Goal: Contribute content: Add original content to the website for others to see

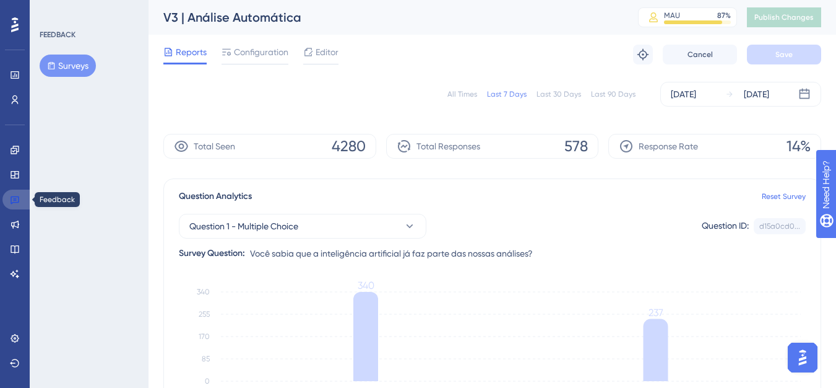
click at [19, 193] on link at bounding box center [17, 199] width 30 height 20
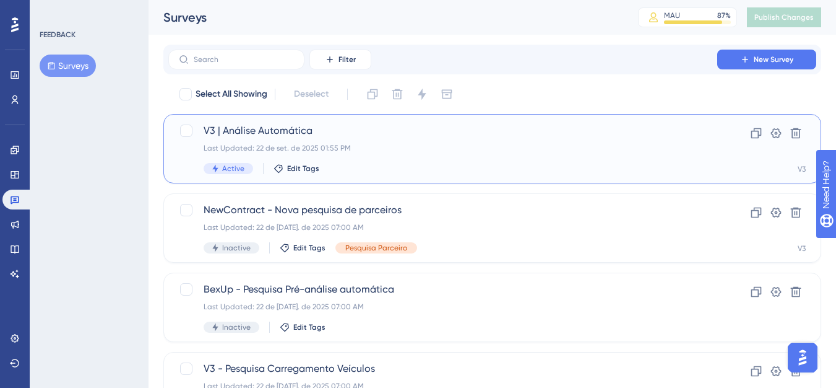
click at [256, 126] on span "V3 | Análise Automática" at bounding box center [443, 130] width 479 height 15
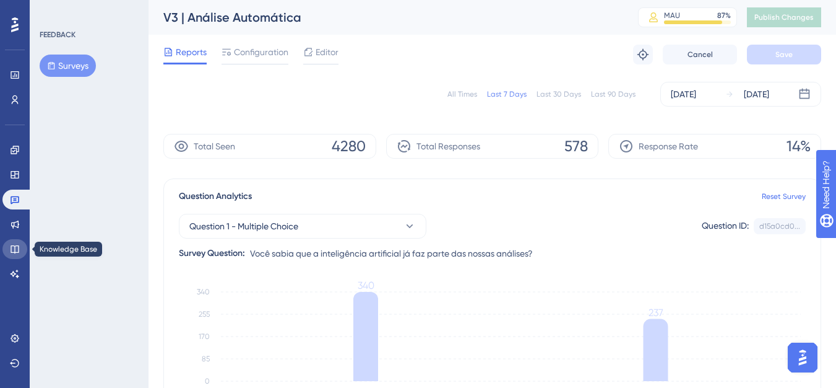
click at [12, 249] on icon at bounding box center [15, 249] width 10 height 10
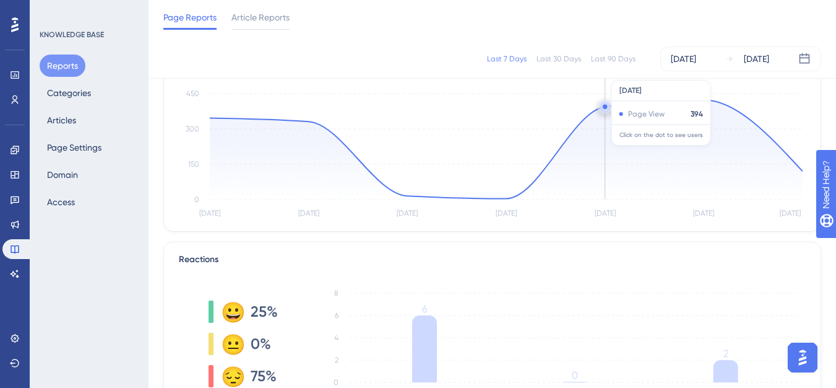
scroll to position [124, 0]
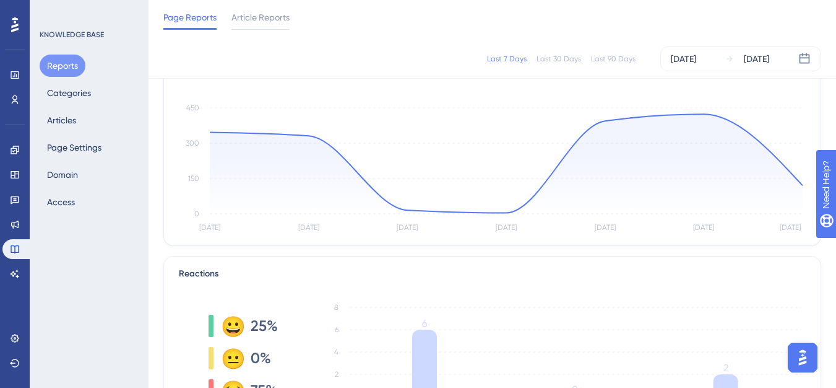
click at [628, 67] on div "Last 7 Days Last 30 Days Last 90 Days [DATE] [DATE]" at bounding box center [492, 58] width 658 height 25
click at [626, 60] on div "Last 90 Days" at bounding box center [613, 59] width 45 height 10
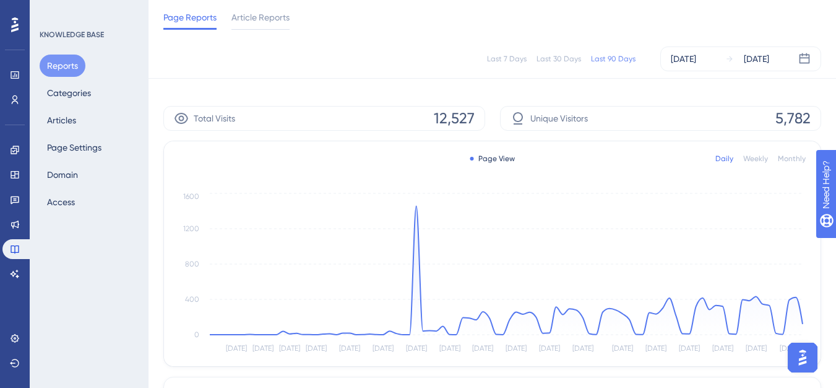
scroll to position [0, 0]
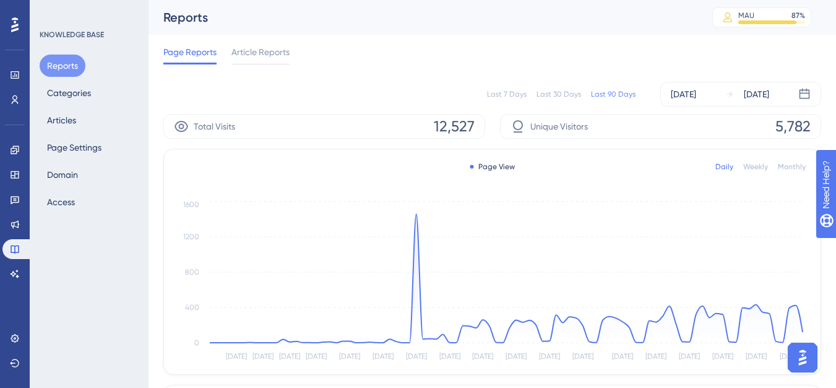
click at [496, 95] on div "Last 7 Days" at bounding box center [507, 94] width 40 height 10
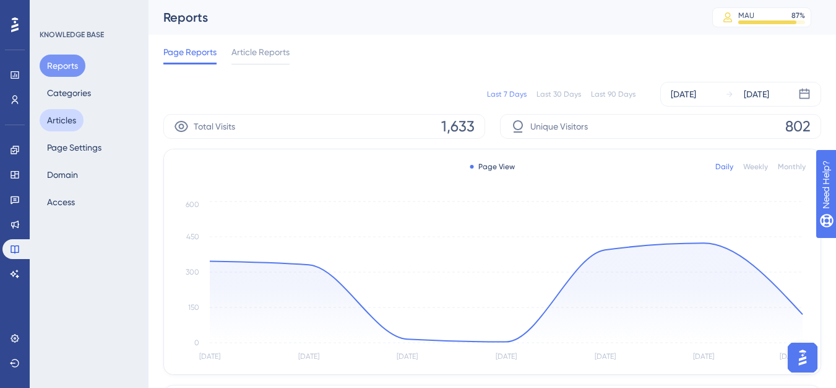
drag, startPoint x: 46, startPoint y: 127, endPoint x: 131, endPoint y: 2, distance: 150.9
click at [46, 127] on button "Articles" at bounding box center [62, 120] width 44 height 22
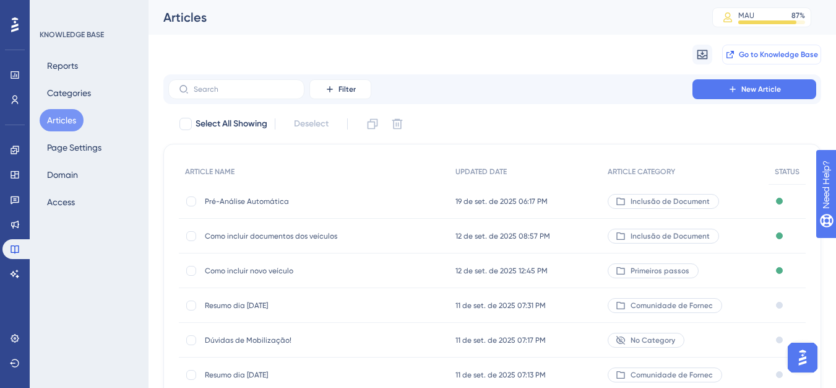
click at [758, 53] on span "Go to Knowledge Base" at bounding box center [778, 55] width 79 height 10
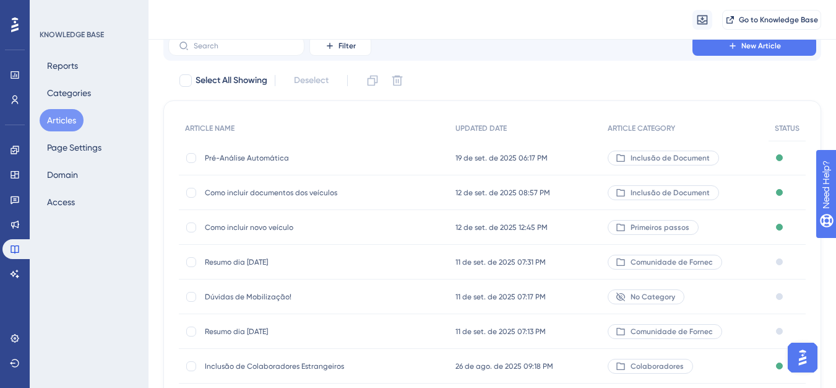
scroll to position [62, 0]
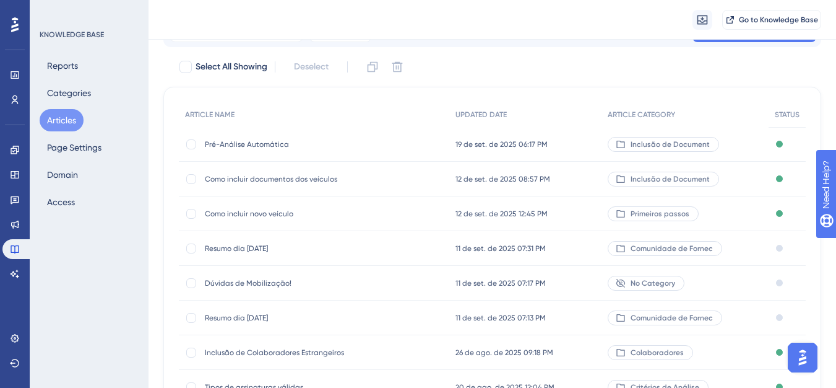
click at [121, 188] on div "Reports Categories Articles Page Settings Domain Access" at bounding box center [90, 133] width 100 height 158
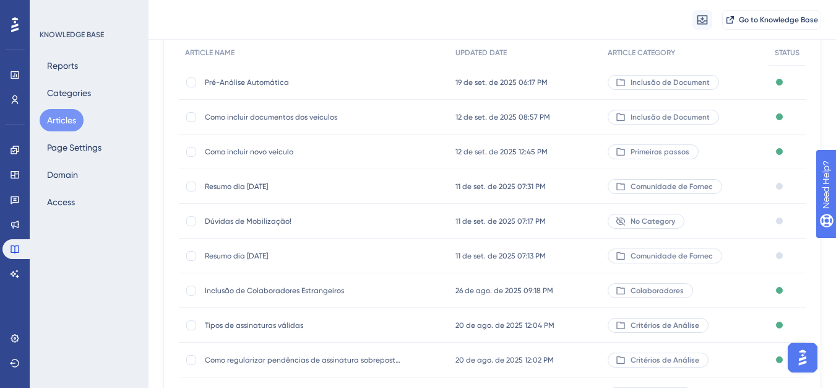
scroll to position [0, 0]
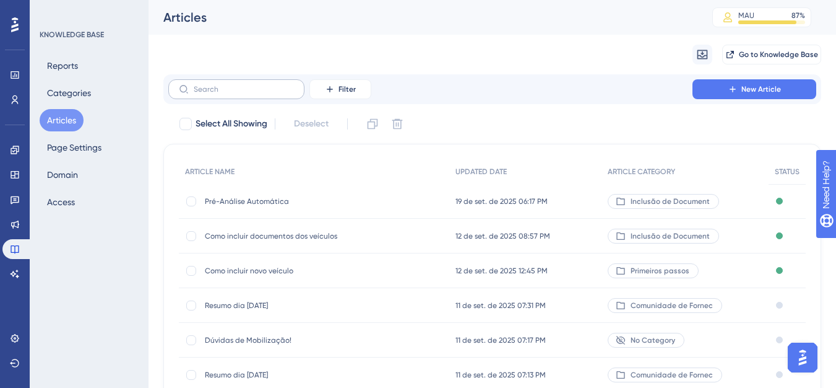
click at [229, 82] on label at bounding box center [236, 89] width 136 height 20
click at [229, 85] on input "text" at bounding box center [244, 89] width 100 height 9
type input "g"
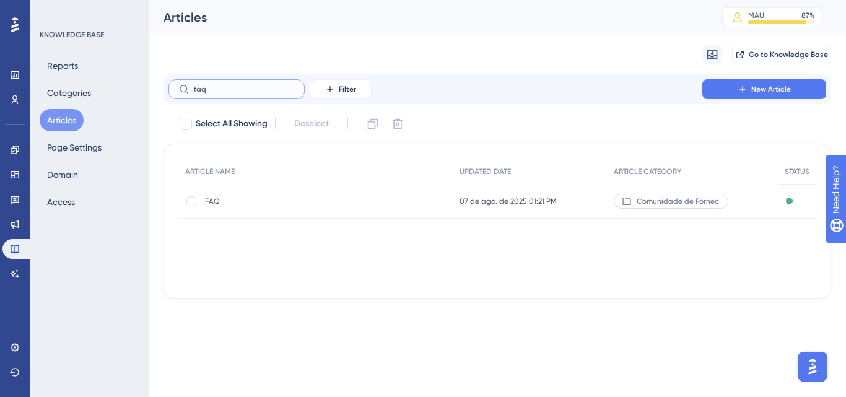
type input "faq"
click at [210, 204] on span "FAQ" at bounding box center [304, 201] width 198 height 10
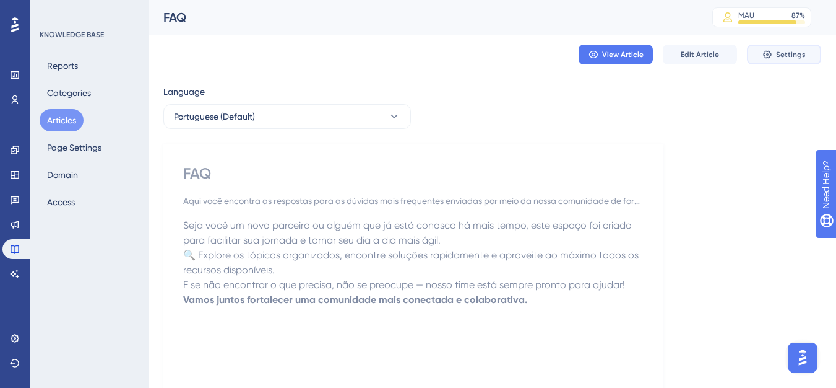
click at [762, 50] on button "Settings" at bounding box center [784, 55] width 74 height 20
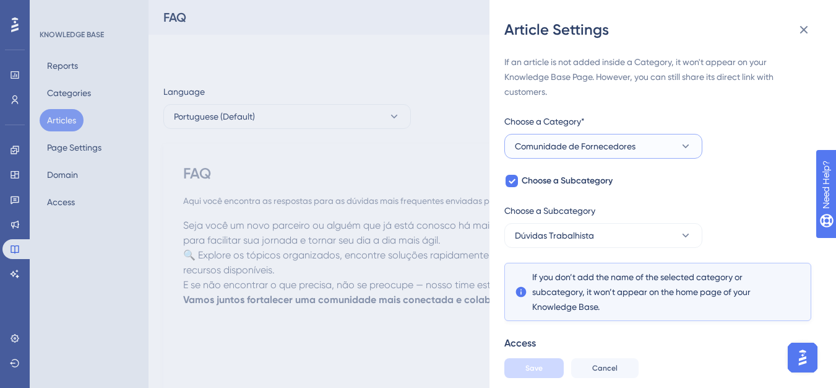
click at [599, 142] on span "Comunidade de Fornecedores" at bounding box center [575, 146] width 121 height 15
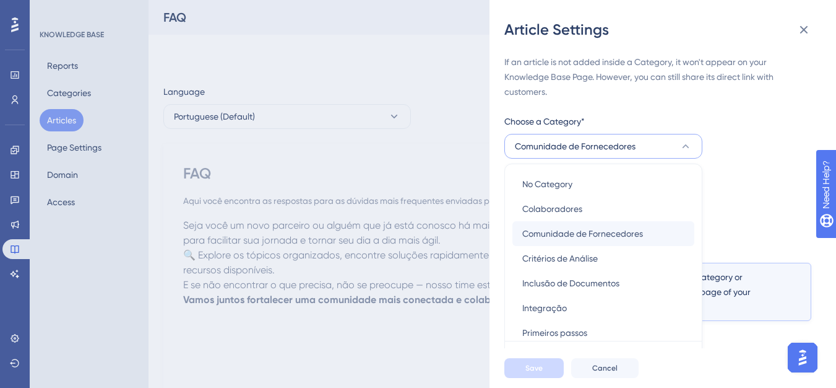
scroll to position [67, 0]
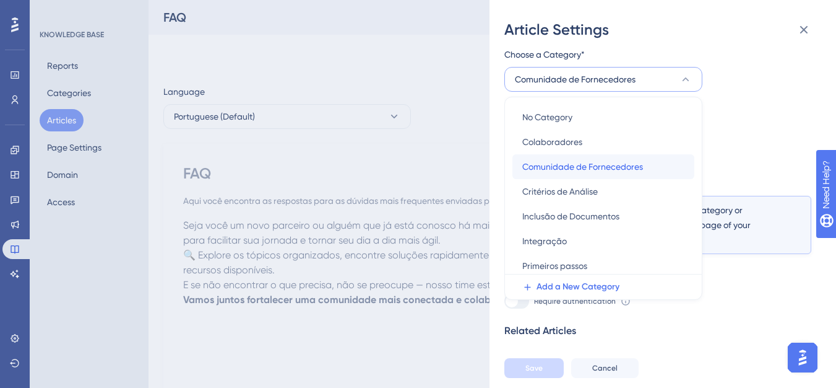
click at [566, 164] on span "Comunidade de Fornecedores" at bounding box center [582, 166] width 121 height 15
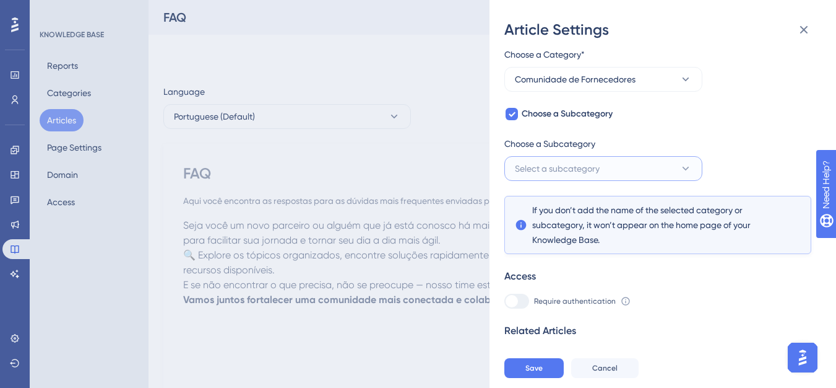
click at [591, 171] on span "Select a subcategory" at bounding box center [557, 168] width 85 height 15
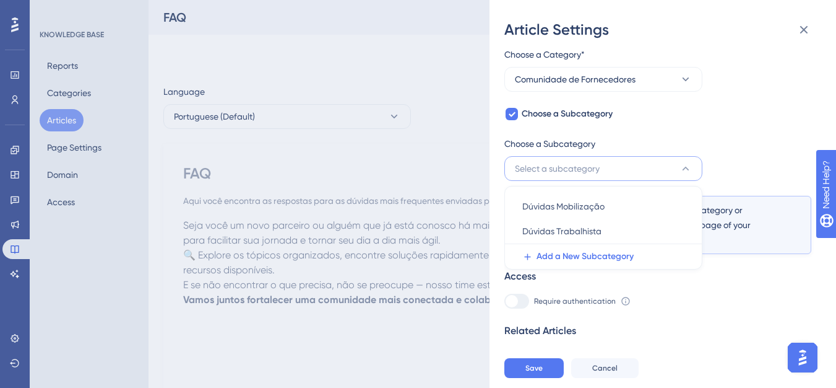
click at [767, 130] on div "If an article is not added inside a Category, it won't appear on your Knowledge…" at bounding box center [658, 184] width 307 height 392
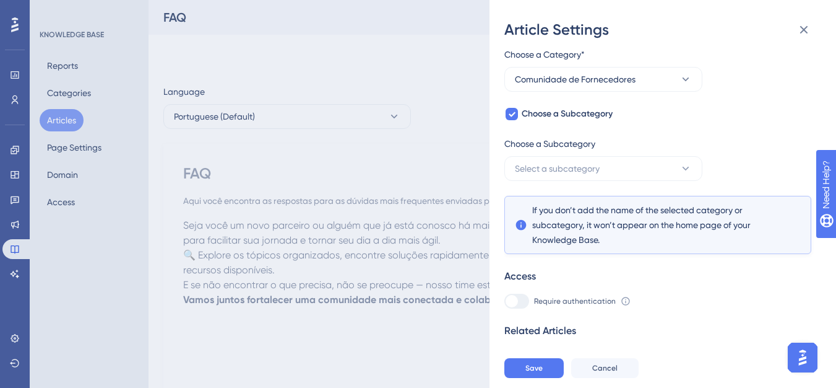
scroll to position [90, 0]
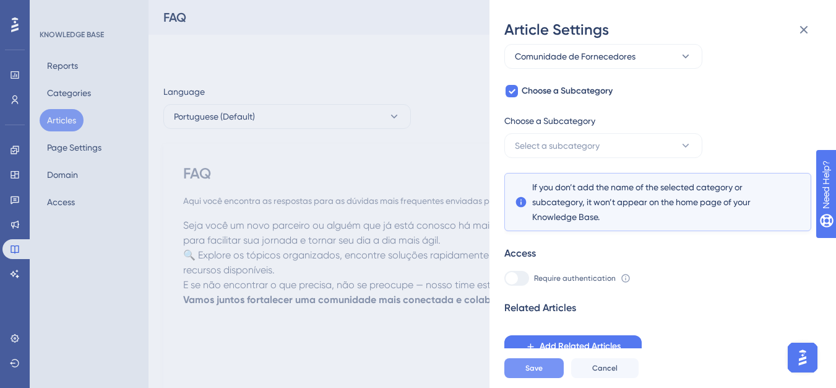
click at [533, 373] on span "Save" at bounding box center [534, 368] width 17 height 10
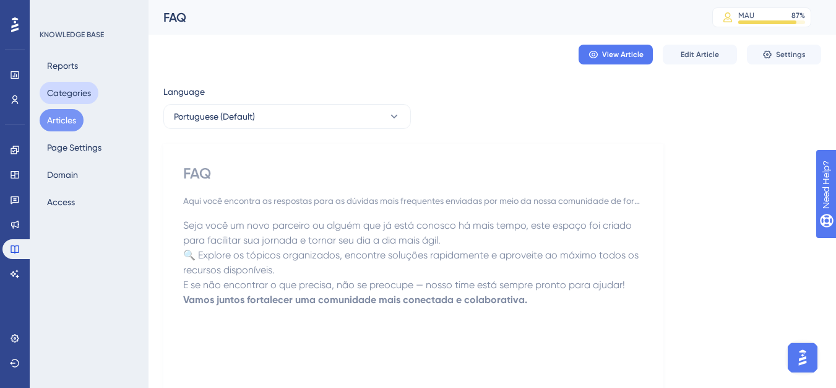
click at [67, 104] on div "Reports Categories Articles Page Settings Domain Access" at bounding box center [90, 133] width 100 height 158
click at [74, 104] on div "Reports Categories Articles Page Settings Domain Access" at bounding box center [90, 133] width 100 height 158
click at [74, 97] on button "Categories" at bounding box center [69, 93] width 59 height 22
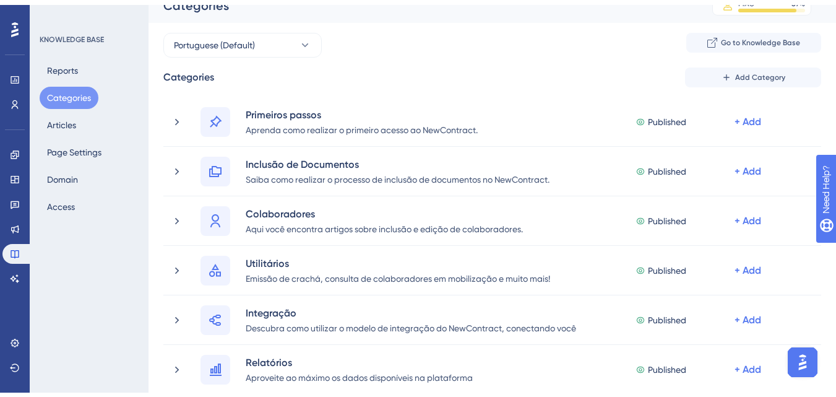
scroll to position [248, 0]
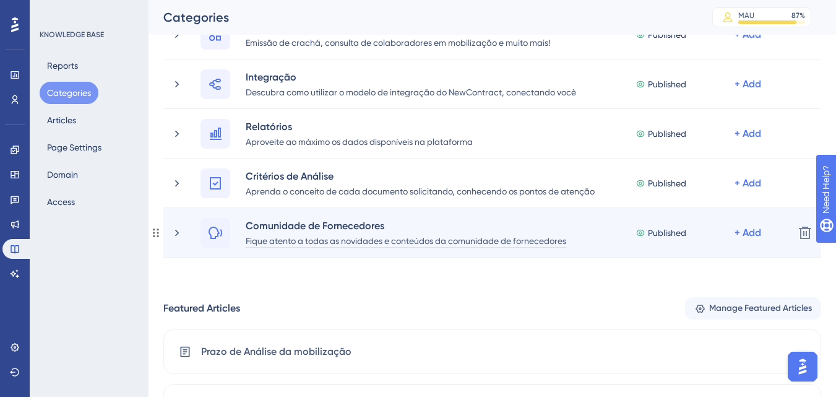
click at [323, 244] on div "Fique atento a todas as novidades e conteúdos da comunidade de fornecedores" at bounding box center [406, 240] width 322 height 15
paste div
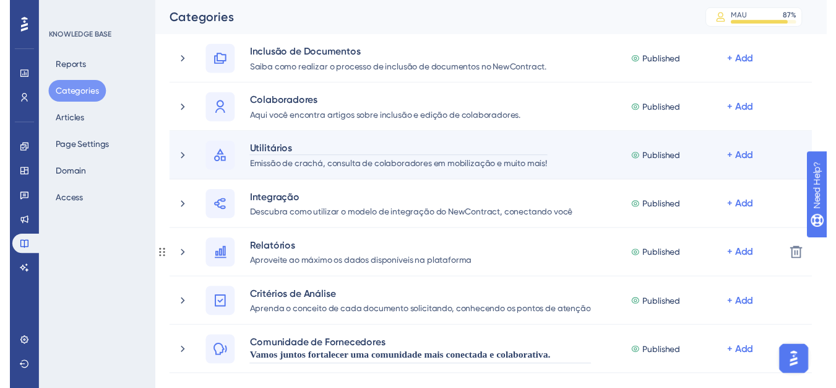
scroll to position [0, 0]
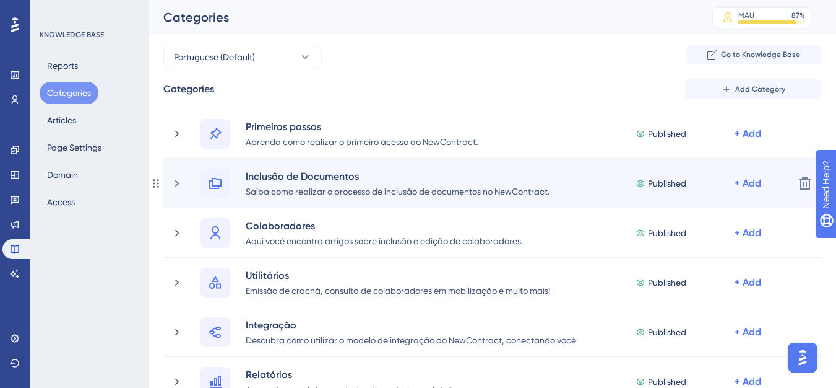
click at [184, 180] on div "Inclusão de Documentos Saiba como realizar o processo de inclusão de documentos…" at bounding box center [477, 183] width 613 height 30
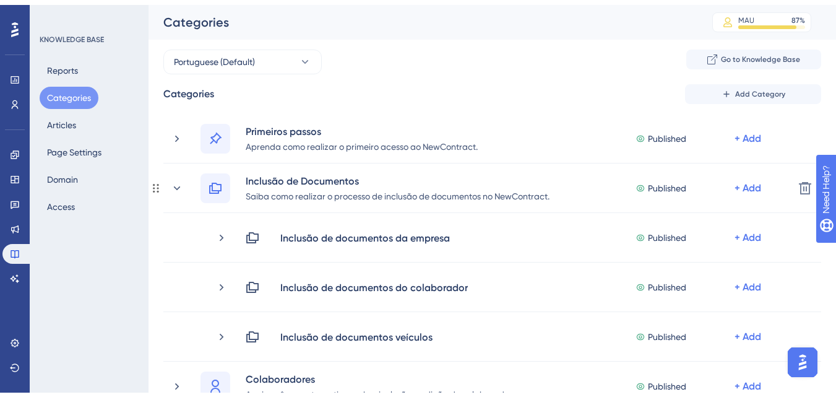
scroll to position [62, 0]
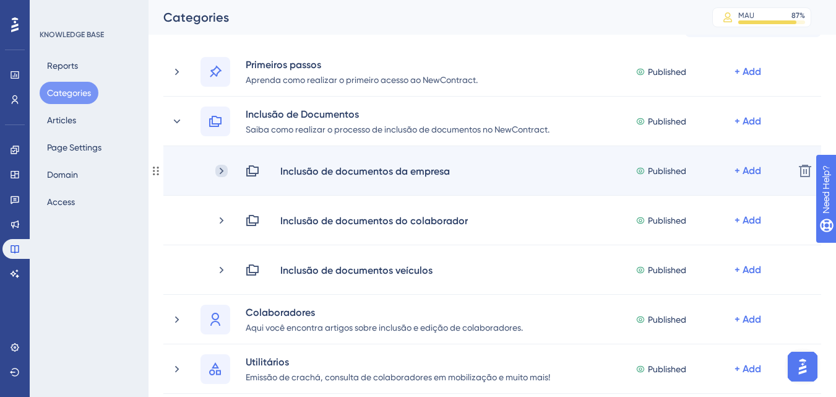
click at [220, 165] on icon at bounding box center [221, 171] width 12 height 12
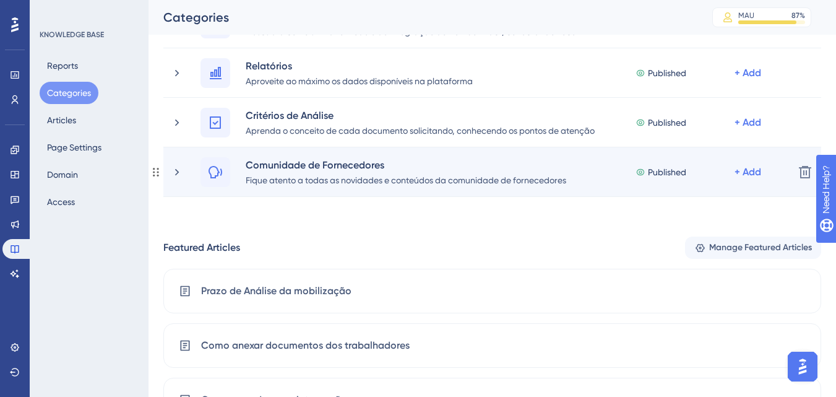
scroll to position [619, 0]
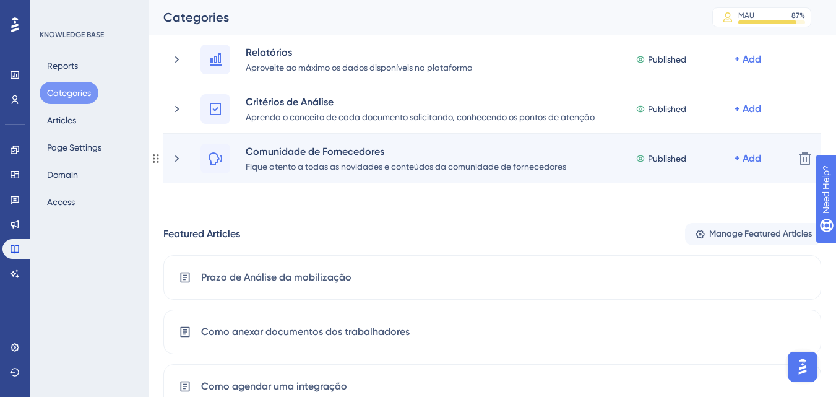
click at [170, 165] on div "Comunidade de Fornecedores Fique atento a todas as novidades e conteúdos da com…" at bounding box center [492, 159] width 658 height 50
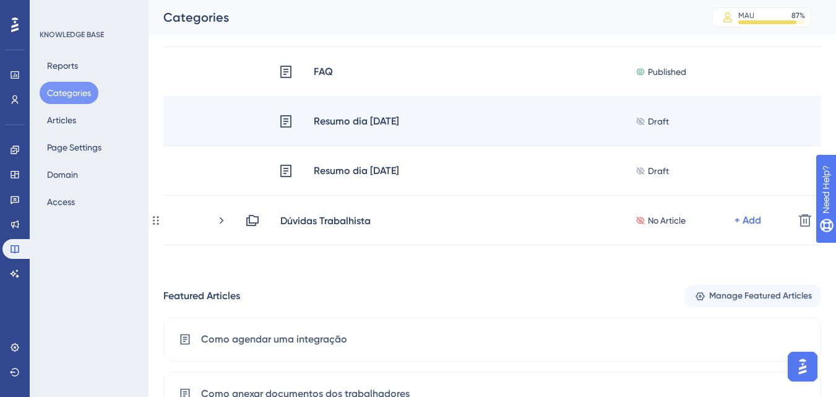
scroll to position [433, 0]
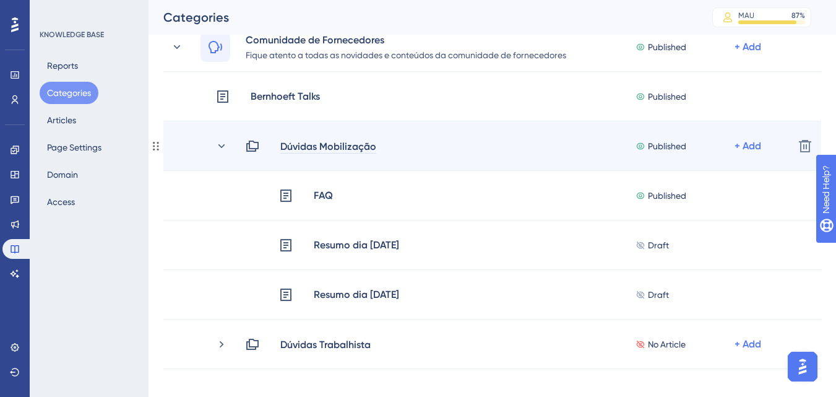
click at [316, 151] on div "Dúvidas Mobilização" at bounding box center [328, 146] width 97 height 15
click at [316, 148] on div "Dúvidas Mobilização" at bounding box center [328, 146] width 97 height 15
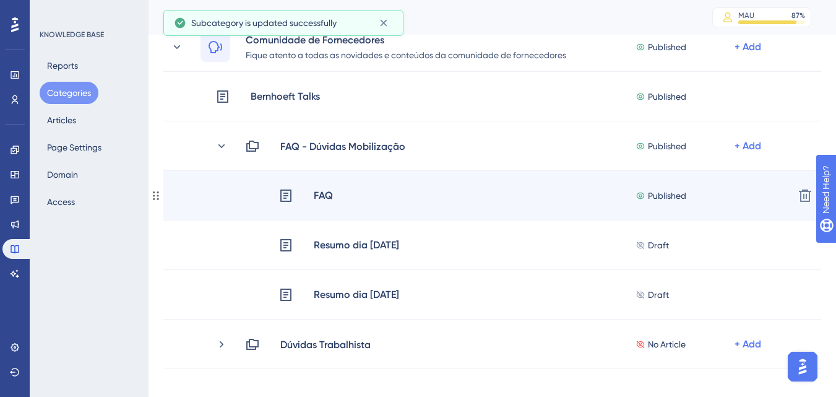
click at [291, 196] on icon at bounding box center [285, 195] width 11 height 12
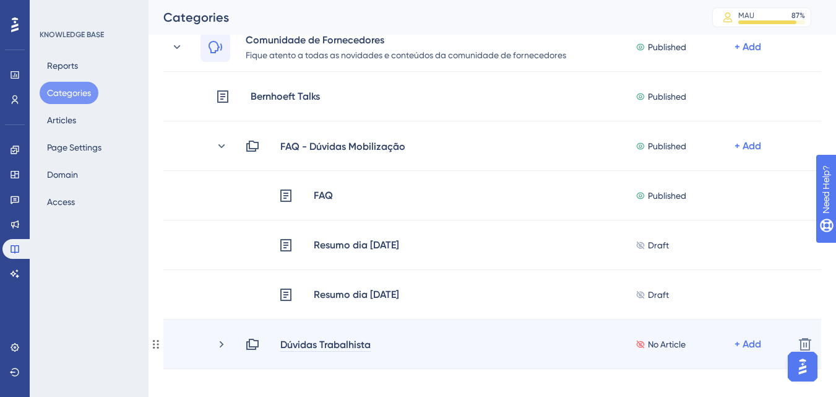
click at [286, 342] on div "Dúvidas Trabalhista" at bounding box center [326, 344] width 92 height 15
click at [280, 345] on div "Dúvidas Trabalhista" at bounding box center [326, 344] width 92 height 15
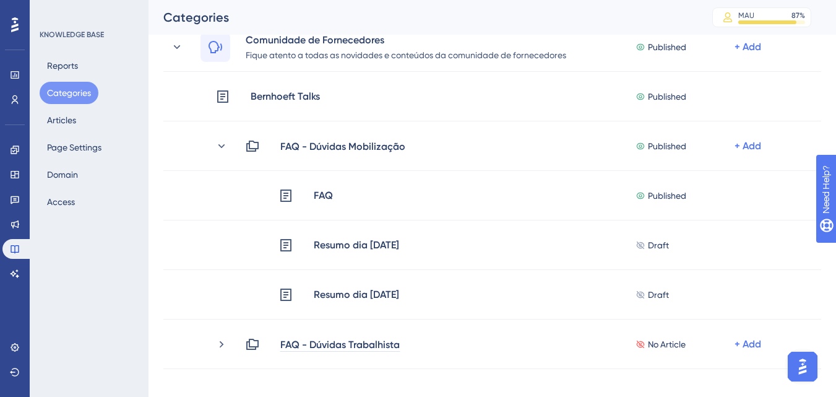
click at [149, 261] on div "Performance Users Engagement Widgets Feedback Product Updates Knowledge Base AI…" at bounding box center [493, 198] width 688 height 1174
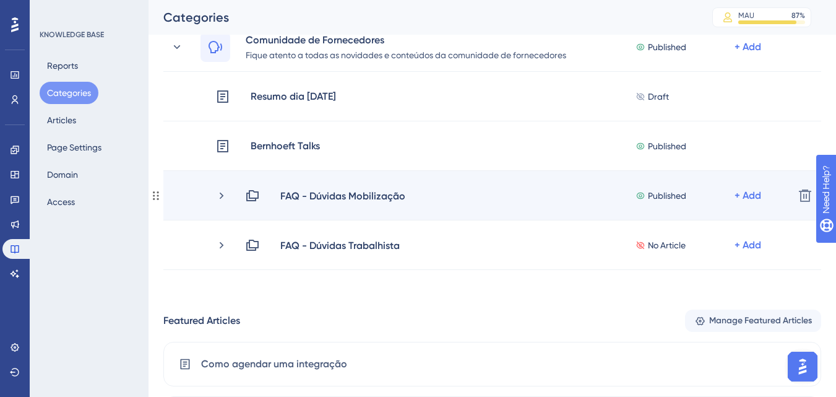
click at [220, 202] on div "FAQ - Dúvidas Mobilização Published + Add" at bounding box center [499, 195] width 569 height 15
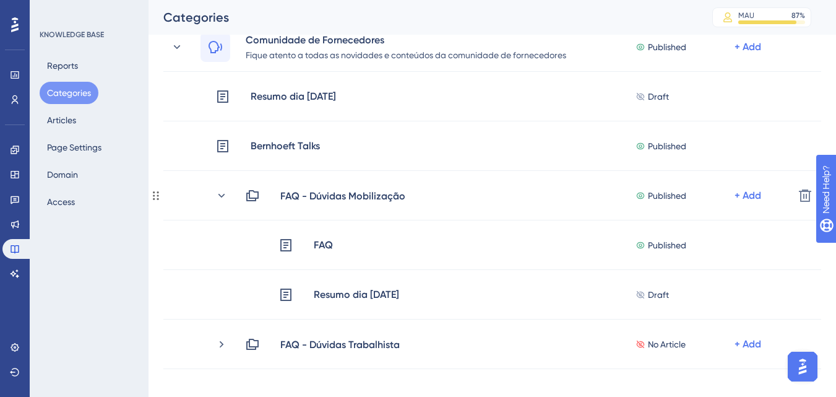
click at [298, 201] on div "FAQ - Dúvidas Mobilização" at bounding box center [343, 195] width 126 height 15
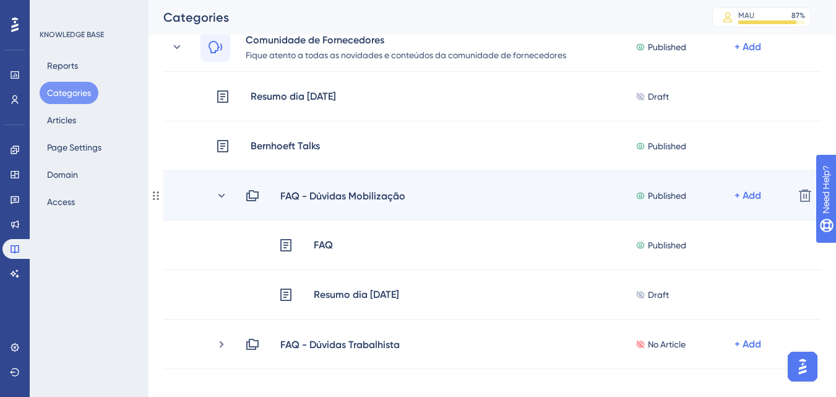
click at [254, 192] on icon at bounding box center [252, 195] width 12 height 11
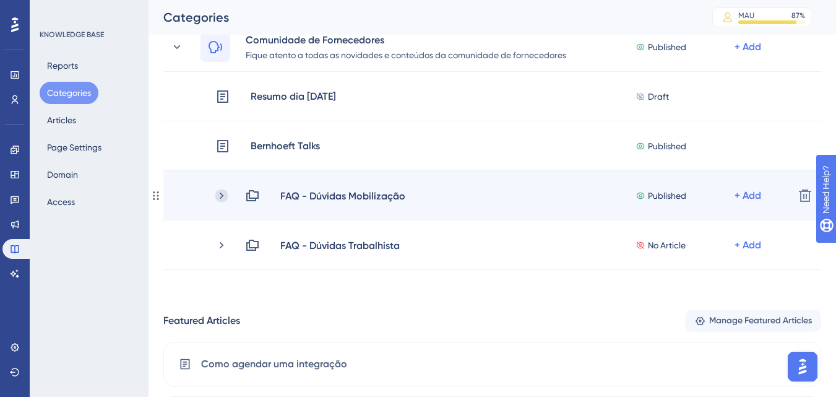
click at [226, 199] on icon at bounding box center [221, 195] width 12 height 12
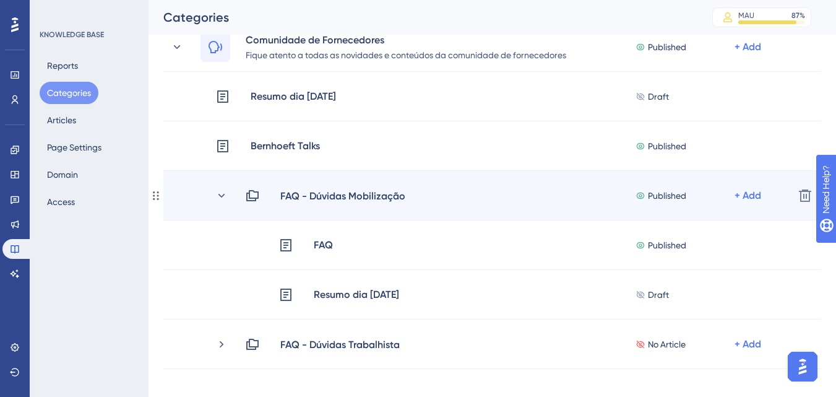
click at [732, 196] on div "Published" at bounding box center [685, 195] width 99 height 15
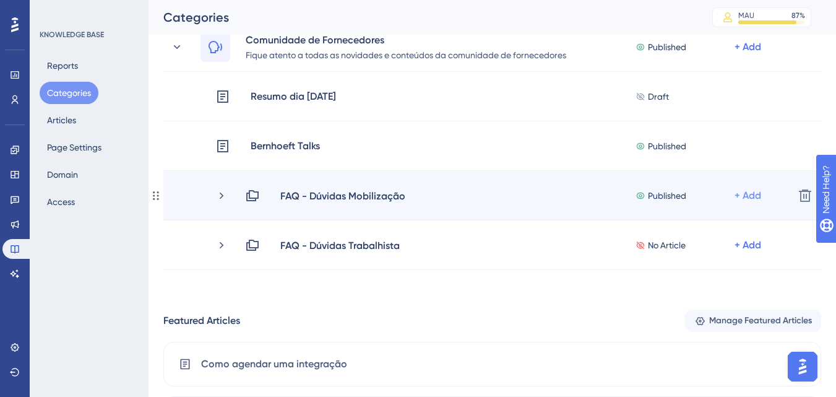
click at [737, 196] on div "+ Add" at bounding box center [748, 195] width 27 height 15
click at [456, 204] on div "FAQ - Dúvidas Mobilização Published + Add Add Articles Add Articles Delete" at bounding box center [492, 196] width 658 height 50
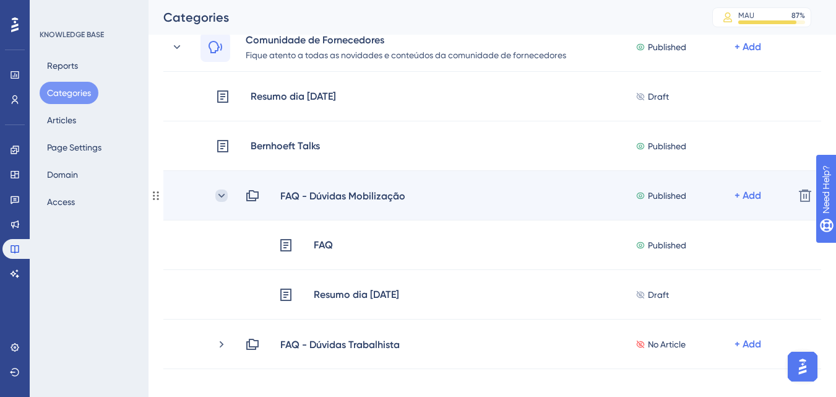
click at [219, 189] on icon at bounding box center [221, 195] width 12 height 12
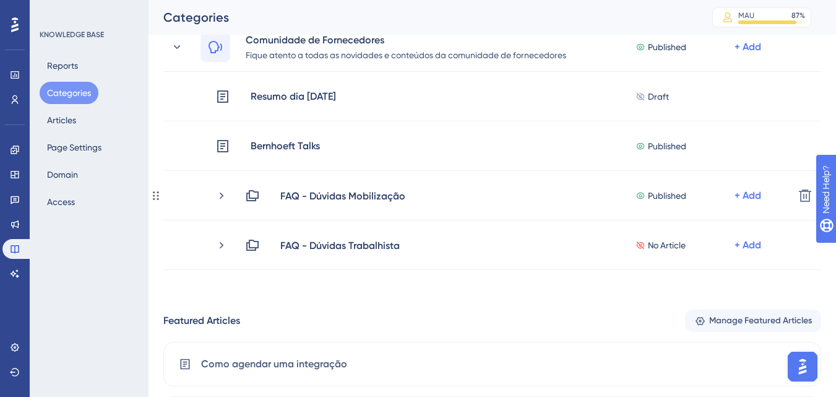
click at [219, 189] on icon at bounding box center [221, 195] width 12 height 12
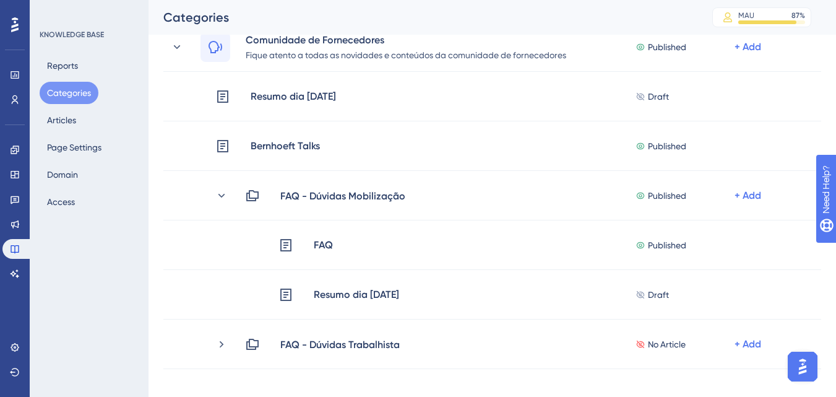
click at [68, 104] on div "Reports Categories Articles Page Settings Domain Access" at bounding box center [90, 133] width 100 height 158
drag, startPoint x: 69, startPoint y: 110, endPoint x: 67, endPoint y: 122, distance: 12.5
click at [69, 111] on button "Articles" at bounding box center [62, 120] width 44 height 22
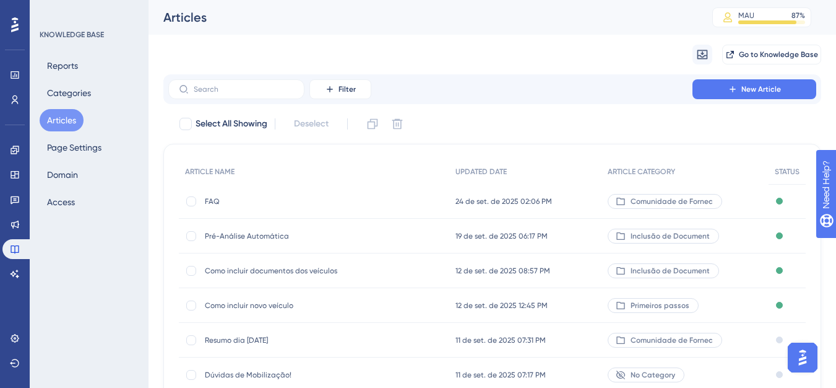
click at [213, 201] on span "FAQ" at bounding box center [304, 201] width 198 height 10
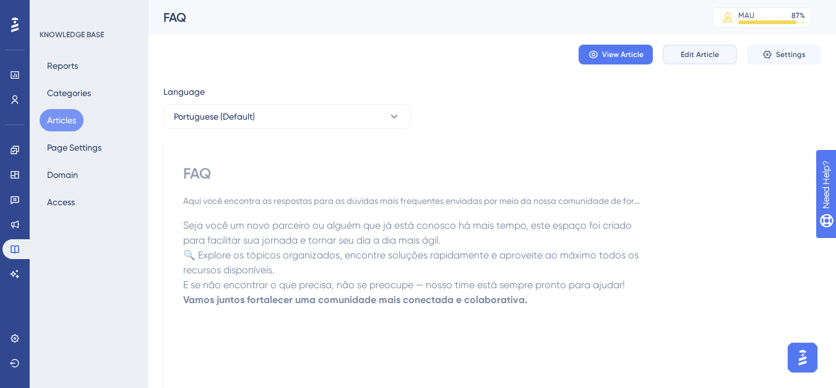
click at [695, 56] on span "Edit Article" at bounding box center [700, 55] width 38 height 10
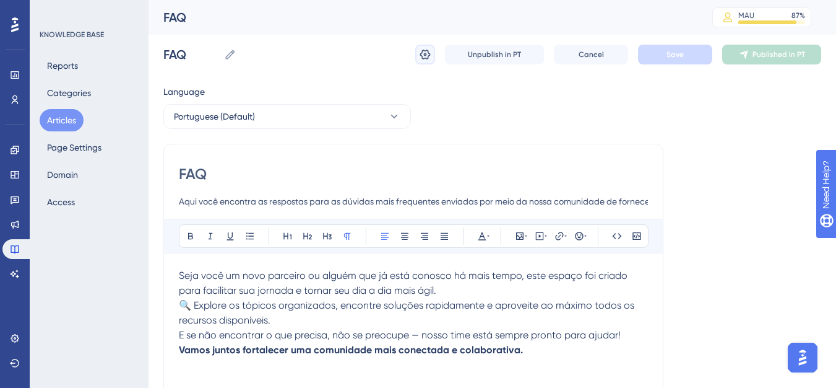
click at [433, 55] on button at bounding box center [425, 55] width 20 height 20
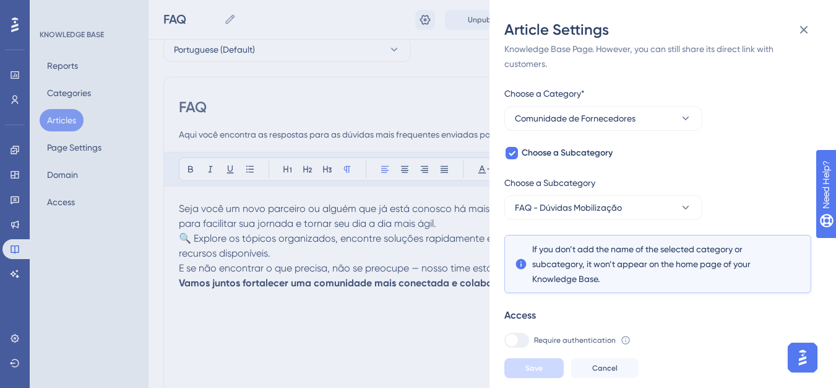
scroll to position [90, 0]
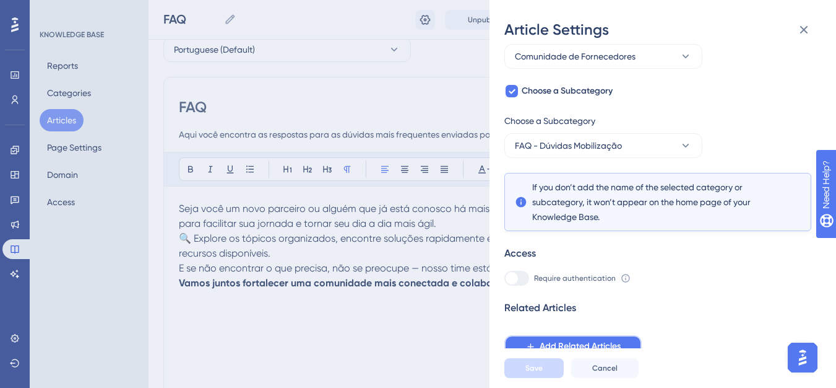
click at [568, 349] on span "Add Related Articles" at bounding box center [580, 346] width 81 height 15
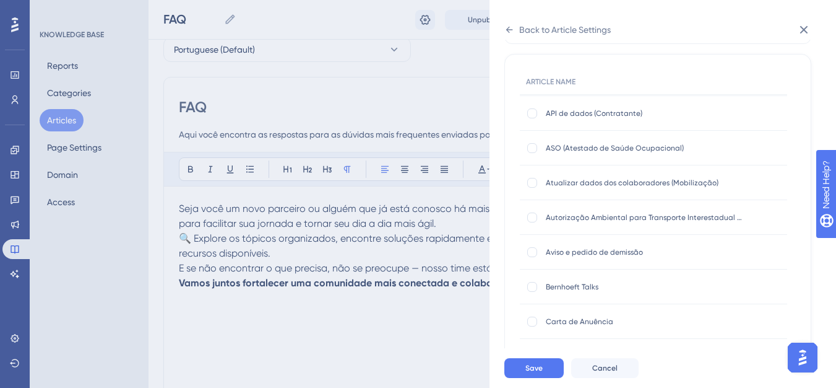
scroll to position [743, 0]
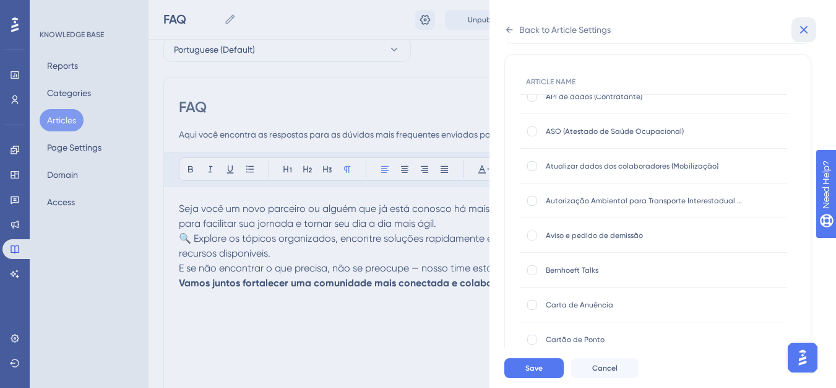
click at [797, 22] on icon at bounding box center [804, 29] width 15 height 15
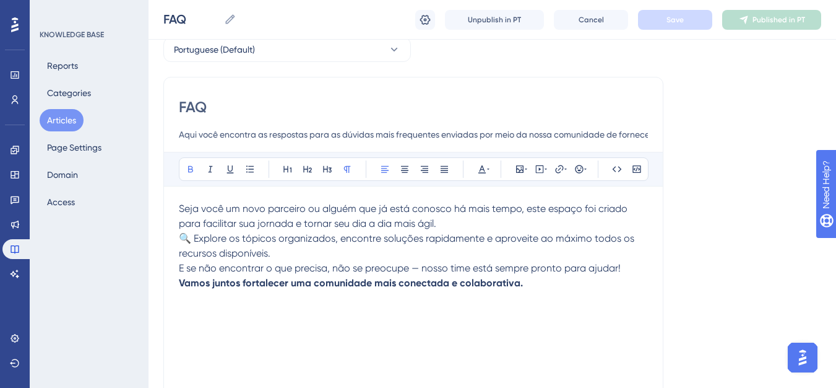
click at [534, 285] on p "Vamos juntos fortalecer uma comunidade mais conectada e colaborativa." at bounding box center [413, 282] width 469 height 15
drag, startPoint x: 271, startPoint y: 310, endPoint x: 173, endPoint y: 307, distance: 97.8
click at [172, 307] on div "FAQ Aqui você encontra as respostas para as dúvidas mais frequentes enviadas po…" at bounding box center [413, 283] width 500 height 412
click at [568, 173] on div "Bold Italic Underline Bullet Point Heading 1 Heading 2 Heading 3 Normal Align L…" at bounding box center [414, 169] width 470 height 24
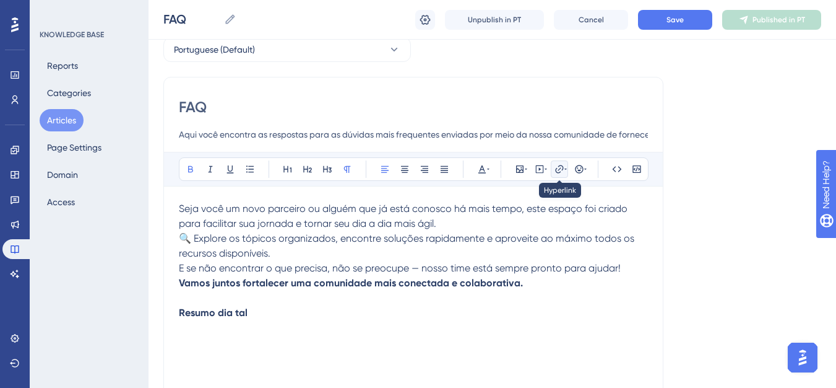
click at [565, 173] on icon at bounding box center [566, 169] width 2 height 10
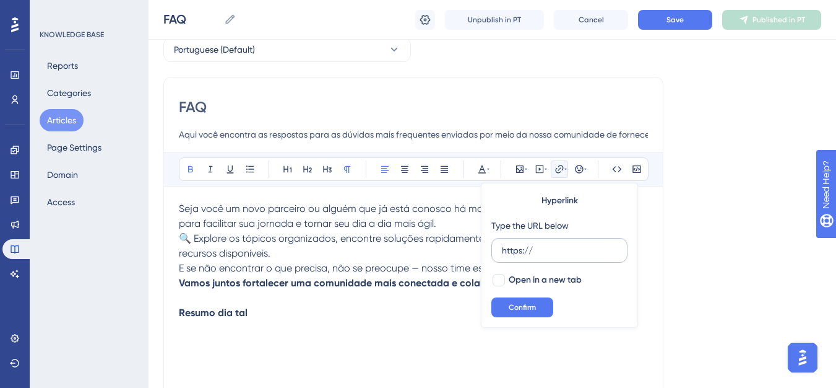
drag, startPoint x: 513, startPoint y: 243, endPoint x: 493, endPoint y: 240, distance: 20.0
click at [493, 240] on label "https://" at bounding box center [560, 250] width 136 height 25
click at [502, 243] on input "https://" at bounding box center [559, 250] width 115 height 14
click at [243, 270] on span "E se não encontrar o que precisa, não se preocupe — nosso time está sempre pron…" at bounding box center [400, 268] width 442 height 12
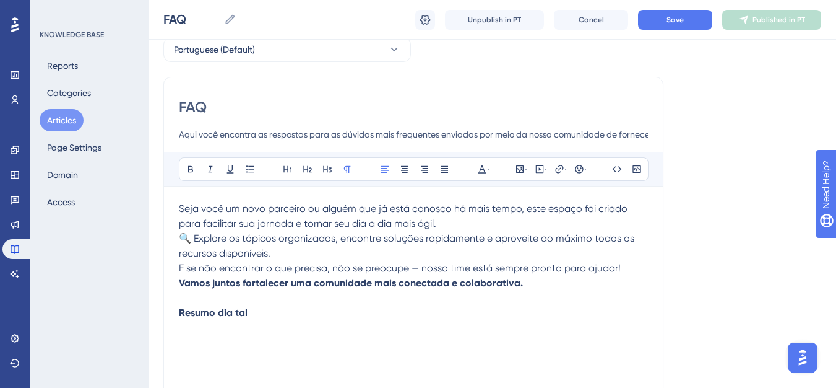
click at [223, 108] on input "FAQ" at bounding box center [413, 107] width 469 height 20
type input "FAQ -"
type input "FAQ - Mobiliza"
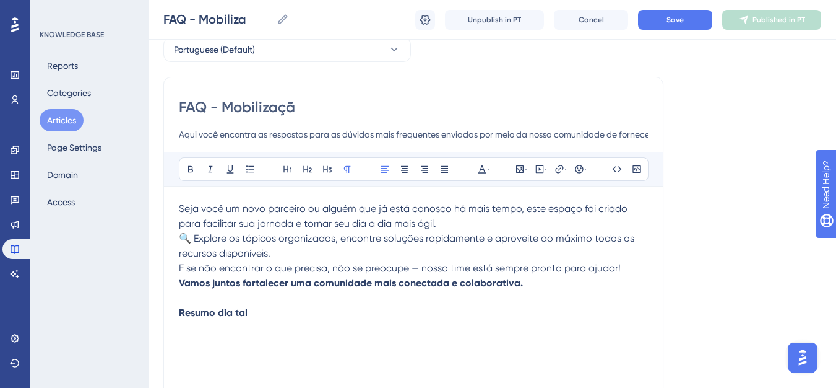
type input "FAQ - Mobilização"
click at [685, 28] on button "Save" at bounding box center [675, 20] width 74 height 20
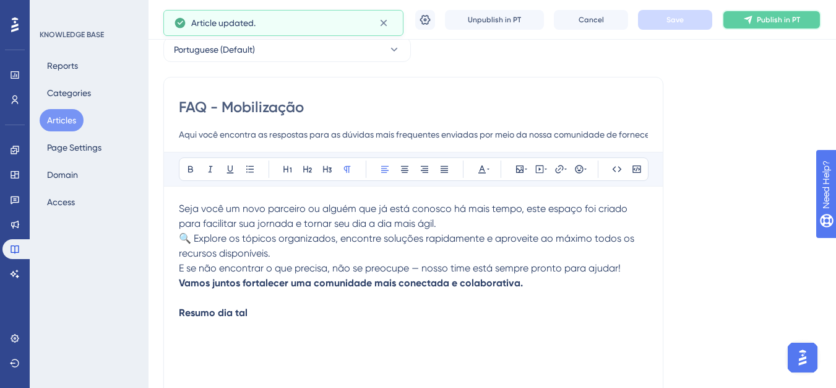
click at [768, 25] on button "Publish in PT" at bounding box center [771, 20] width 99 height 20
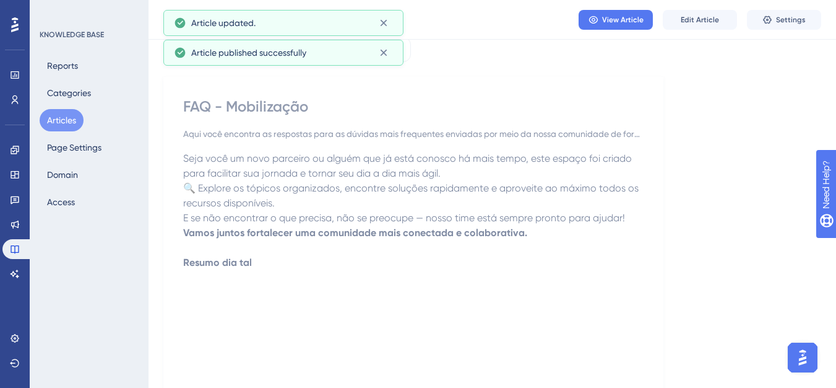
click at [80, 121] on button "Articles" at bounding box center [62, 120] width 44 height 22
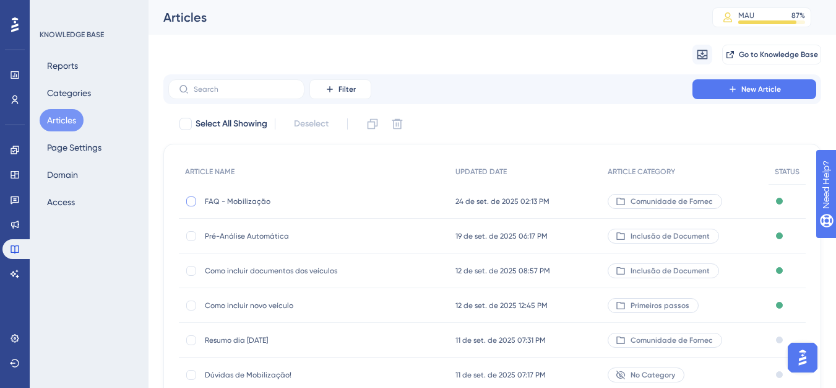
click at [195, 199] on div at bounding box center [191, 201] width 10 height 10
click at [366, 126] on button at bounding box center [373, 124] width 20 height 20
checkbox input "false"
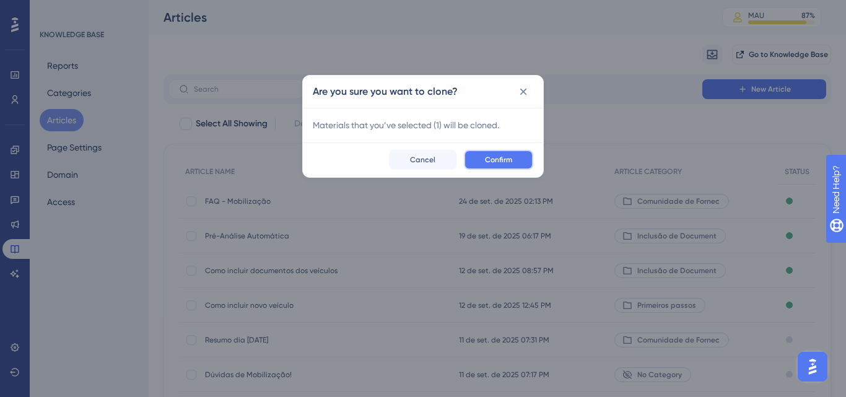
click at [501, 157] on span "Confirm" at bounding box center [498, 160] width 27 height 10
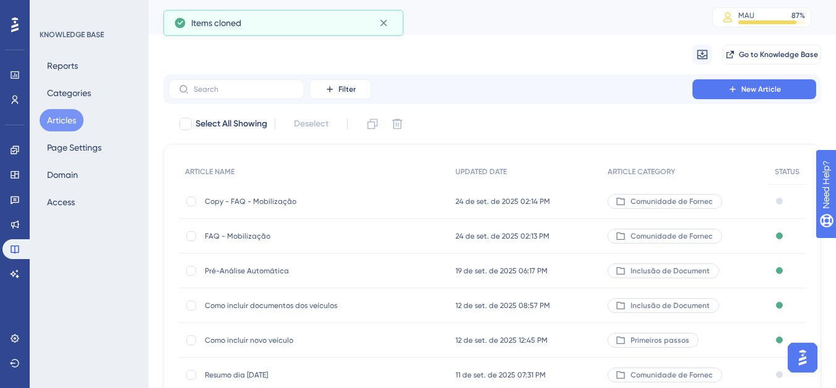
click at [255, 199] on span "Copy - FAQ - Mobilização" at bounding box center [304, 201] width 198 height 10
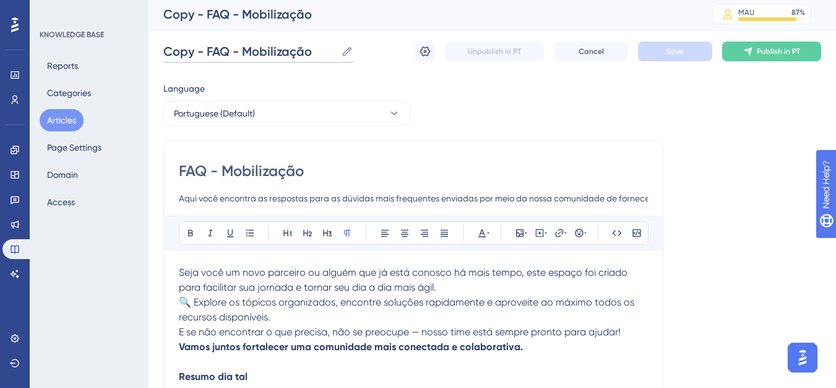
drag, startPoint x: 232, startPoint y: 49, endPoint x: 159, endPoint y: 57, distance: 73.5
click at [159, 57] on div "Performance Users Engagement Widgets Feedback Product Updates Knowledge Base AI…" at bounding box center [493, 322] width 688 height 650
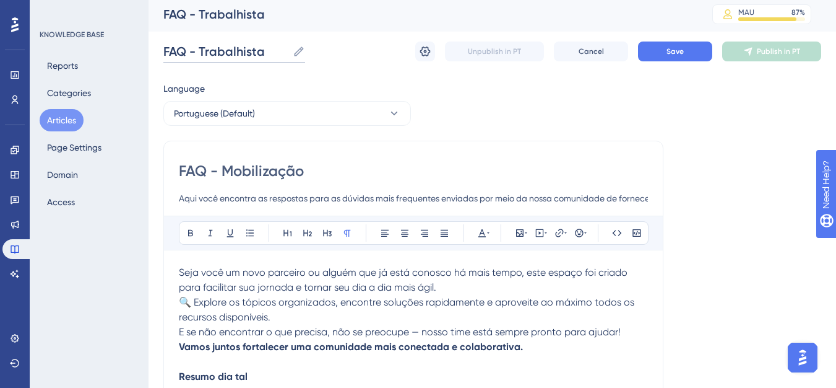
type input "FAQ - Trabalhista"
click at [216, 167] on input "FAQ - Mobilização" at bounding box center [413, 171] width 469 height 20
click at [196, 191] on input "Aqui você encontra as respostas para as dúvidas mais frequentes enviadas por me…" at bounding box center [413, 198] width 469 height 15
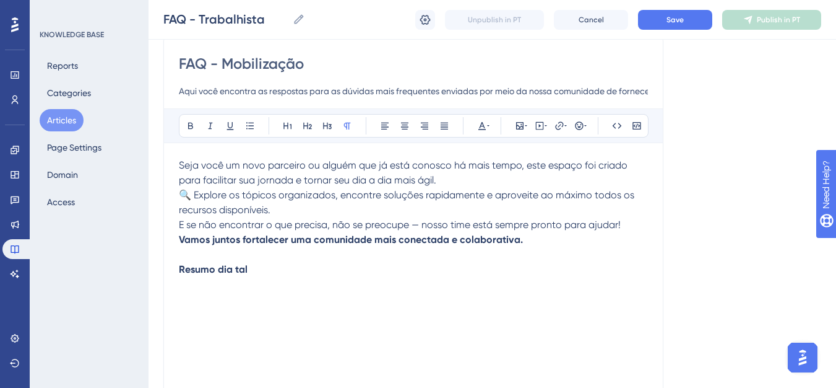
scroll to position [0, 0]
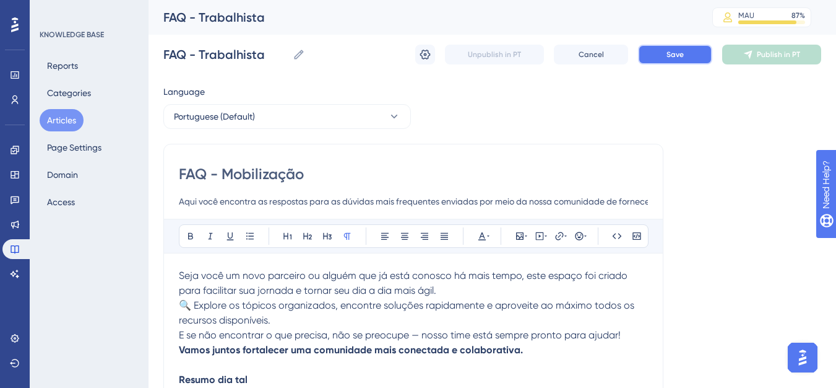
click at [650, 47] on button "Save" at bounding box center [675, 55] width 74 height 20
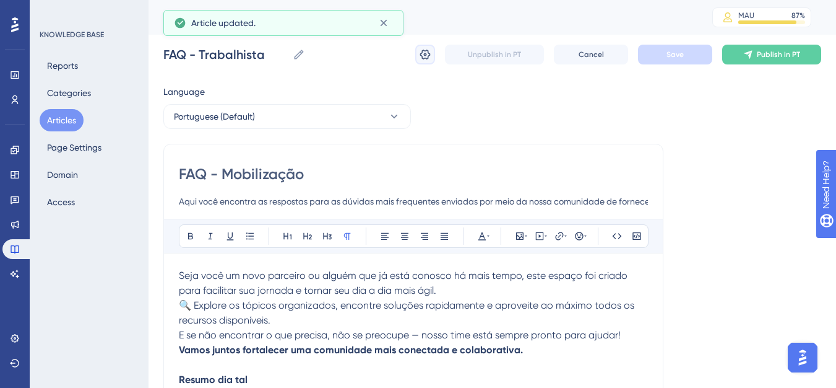
click at [425, 50] on icon at bounding box center [425, 54] width 12 height 12
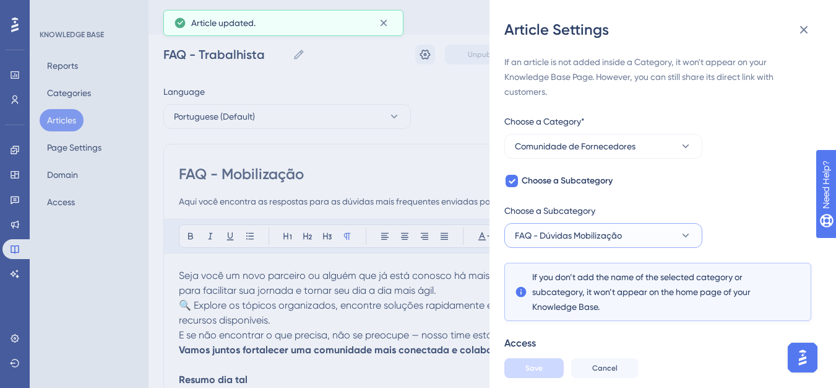
click at [622, 241] on span "FAQ - Dúvidas Mobilização" at bounding box center [568, 235] width 107 height 15
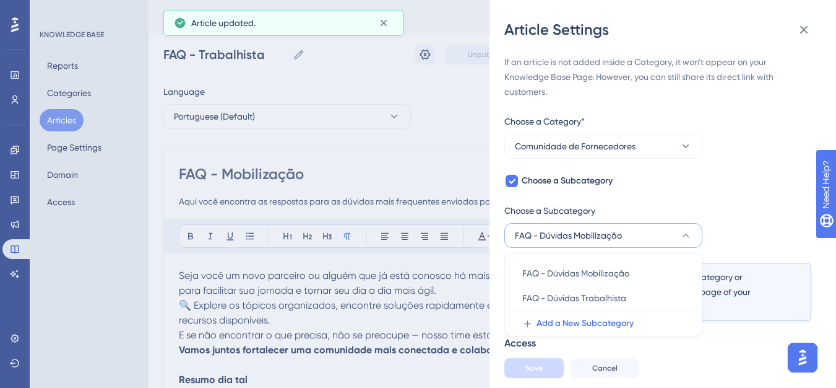
scroll to position [90, 0]
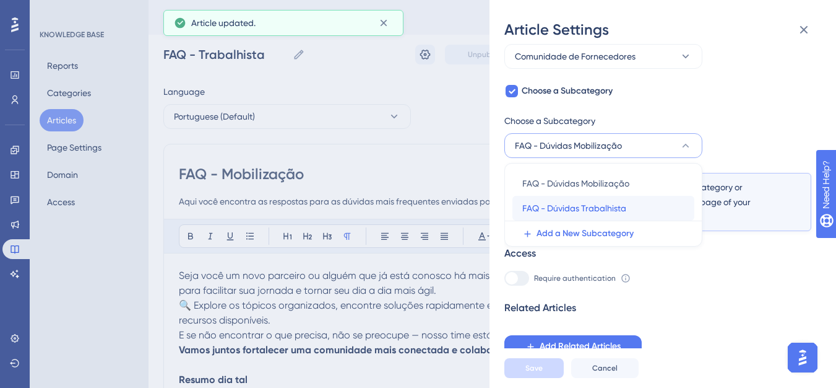
click at [568, 207] on span "FAQ - Dúvidas Trabalhista" at bounding box center [574, 208] width 104 height 15
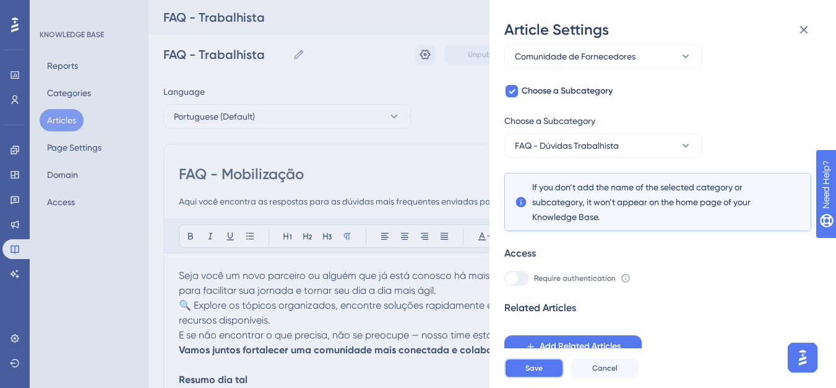
click at [516, 373] on button "Save" at bounding box center [534, 368] width 59 height 20
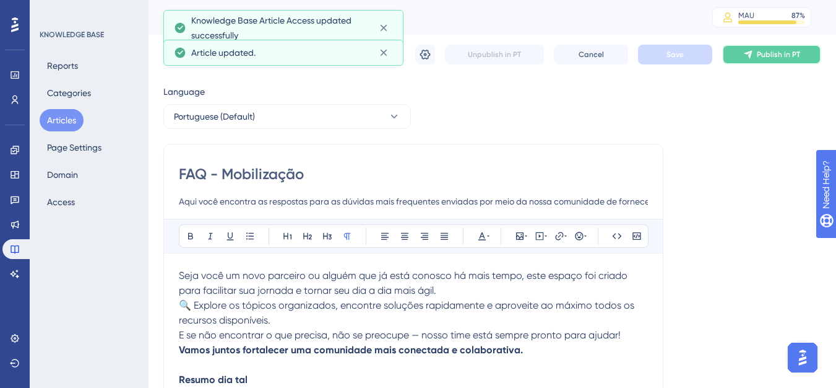
click at [758, 60] on button "Publish in PT" at bounding box center [771, 55] width 99 height 20
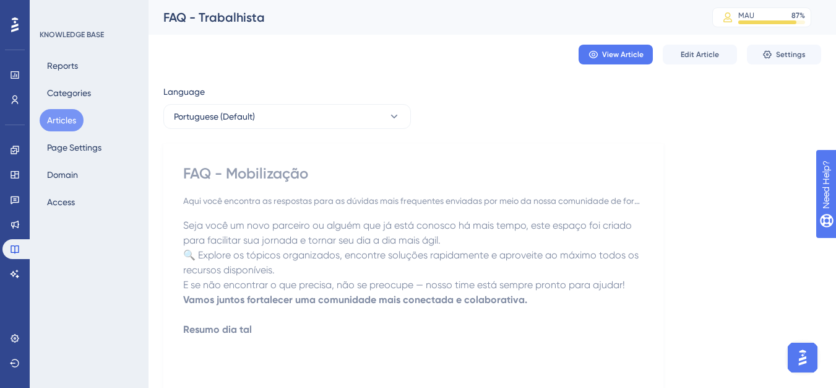
click at [288, 188] on div "FAQ - Mobilização Aqui você encontra as respostas para as dúvidas mais frequent…" at bounding box center [413, 361] width 461 height 396
click at [292, 174] on div "FAQ - Mobilização" at bounding box center [413, 173] width 461 height 20
click at [702, 51] on span "Edit Article" at bounding box center [700, 55] width 38 height 10
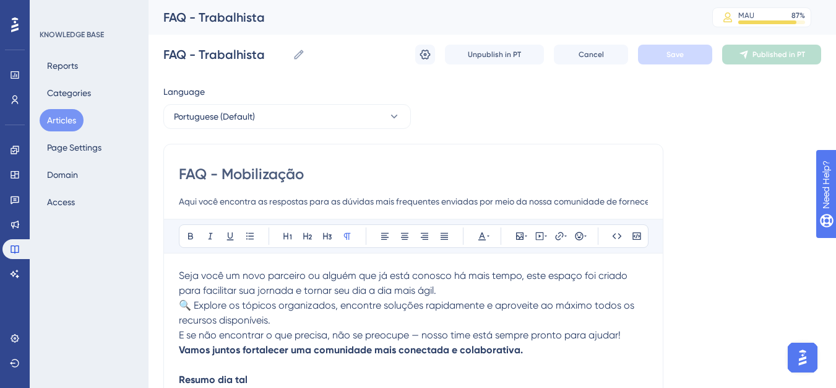
scroll to position [3, 0]
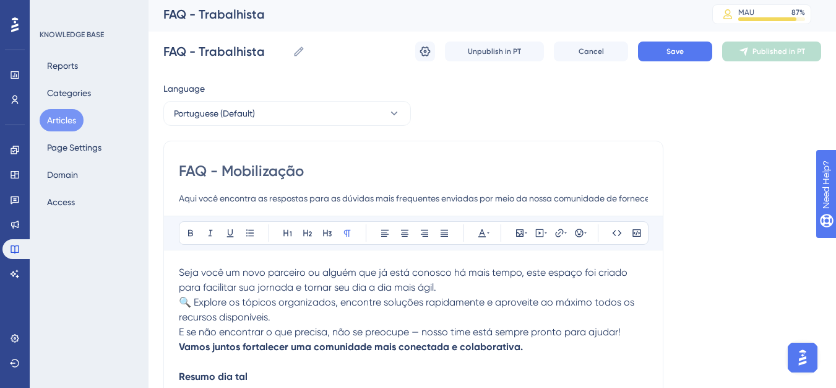
drag, startPoint x: 314, startPoint y: 169, endPoint x: 228, endPoint y: 159, distance: 86.6
click at [228, 159] on div "FAQ - Mobilização Aqui você encontra as respostas para as dúvidas mais frequent…" at bounding box center [413, 347] width 500 height 412
type input "FAQ - Trabalhista"
click at [662, 55] on button "Save" at bounding box center [675, 51] width 74 height 20
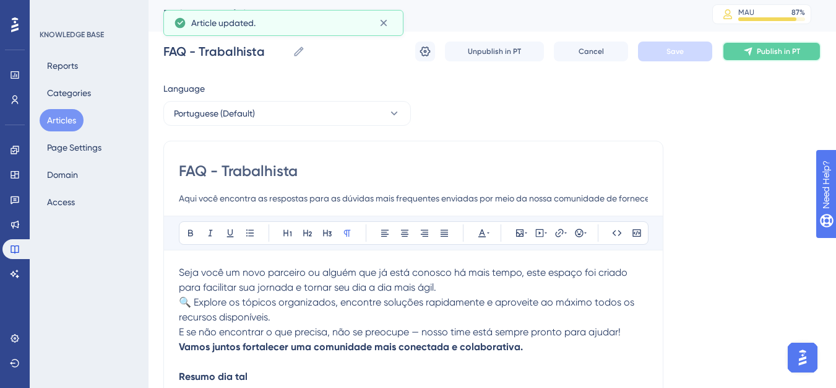
click at [734, 60] on button "Publish in PT" at bounding box center [771, 51] width 99 height 20
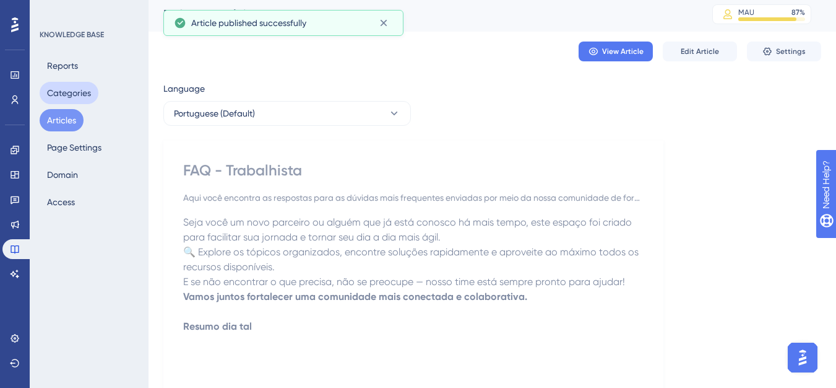
click at [58, 87] on button "Categories" at bounding box center [69, 93] width 59 height 22
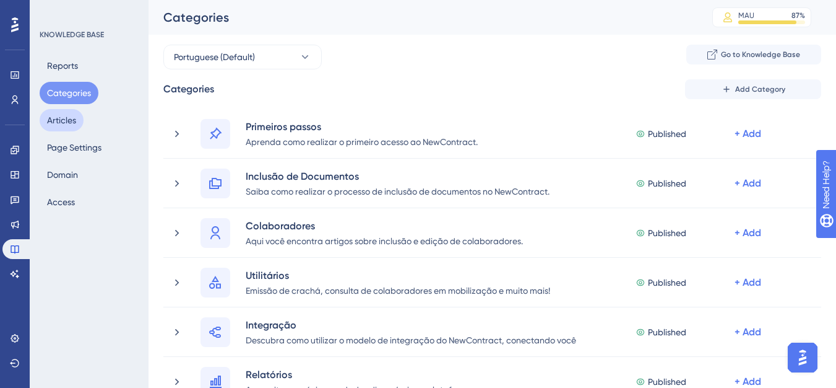
click at [48, 124] on button "Articles" at bounding box center [62, 120] width 44 height 22
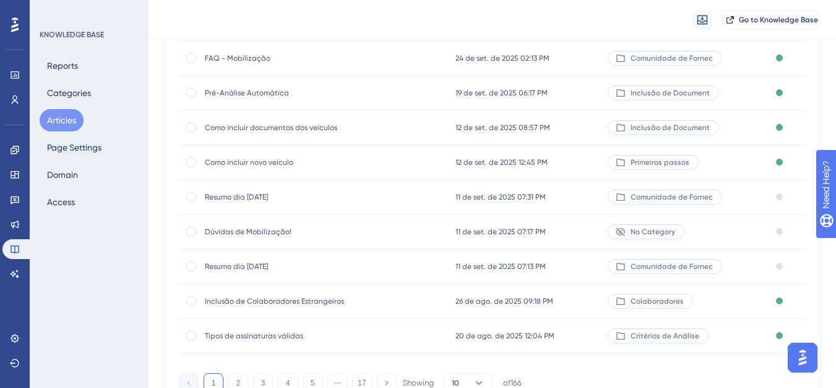
scroll to position [186, 0]
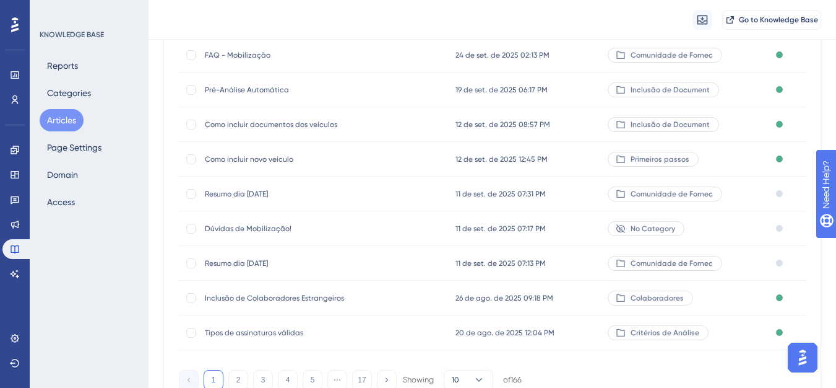
click at [246, 271] on div "Resumo dia [DATE] Resumo dia [DATE]" at bounding box center [304, 263] width 198 height 35
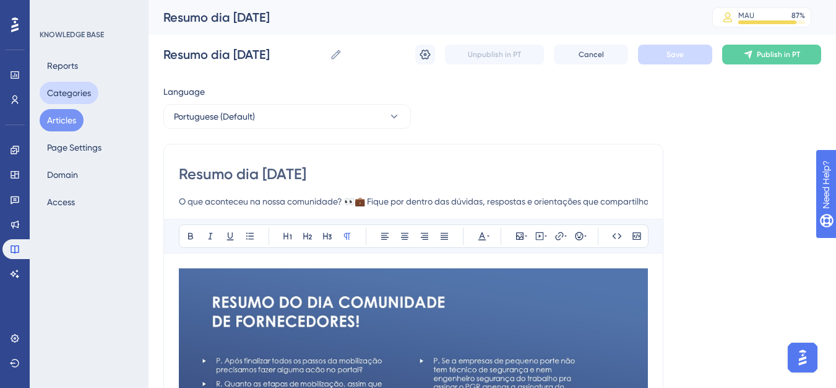
click at [72, 90] on button "Categories" at bounding box center [69, 93] width 59 height 22
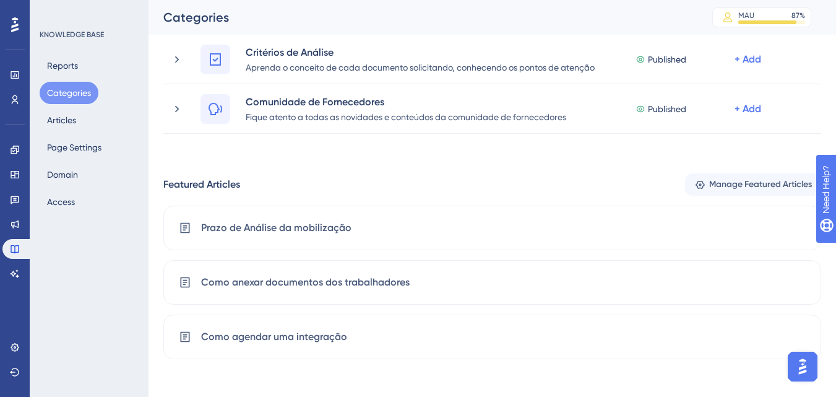
scroll to position [62, 0]
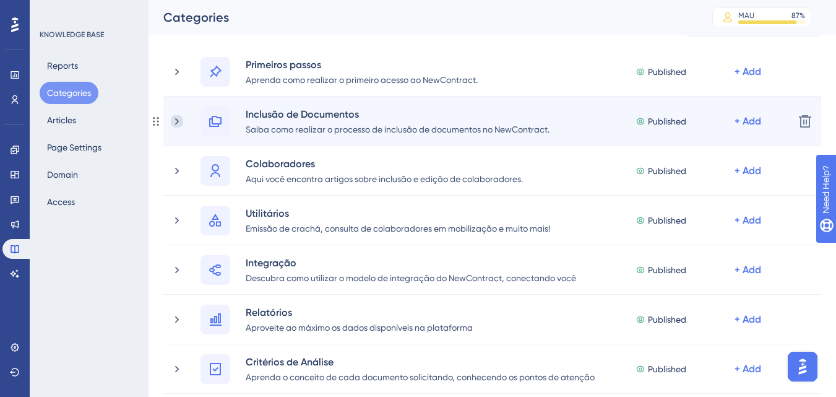
click at [178, 125] on icon at bounding box center [177, 121] width 12 height 12
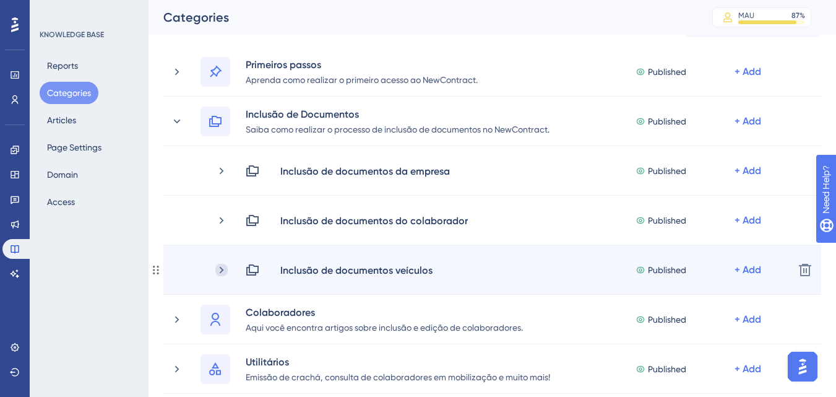
click at [225, 275] on icon at bounding box center [221, 270] width 12 height 12
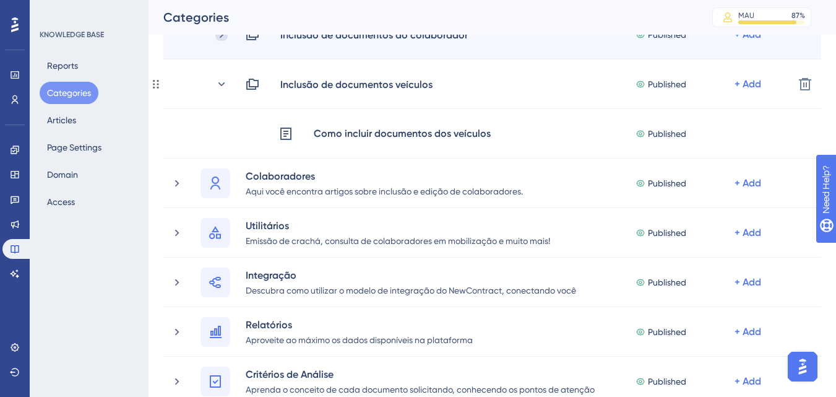
scroll to position [186, 0]
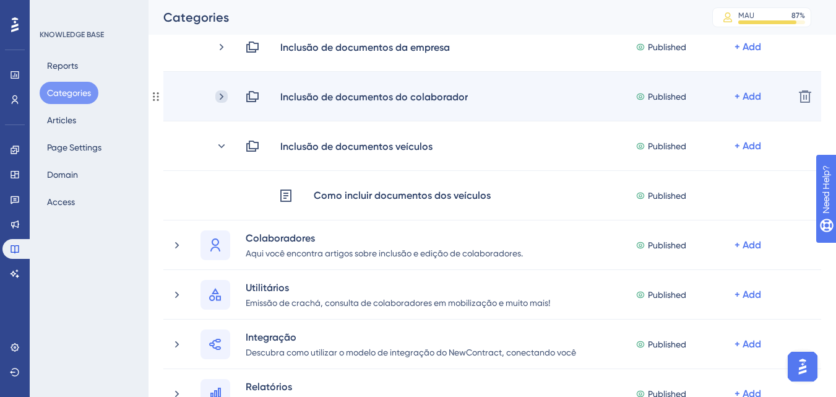
click at [217, 97] on icon at bounding box center [221, 96] width 12 height 12
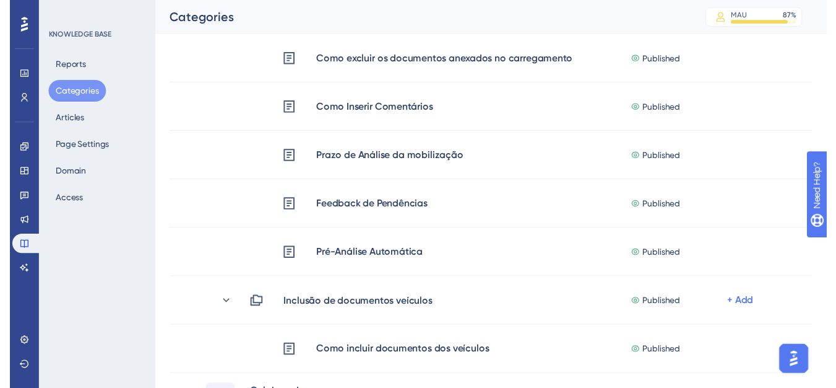
scroll to position [0, 0]
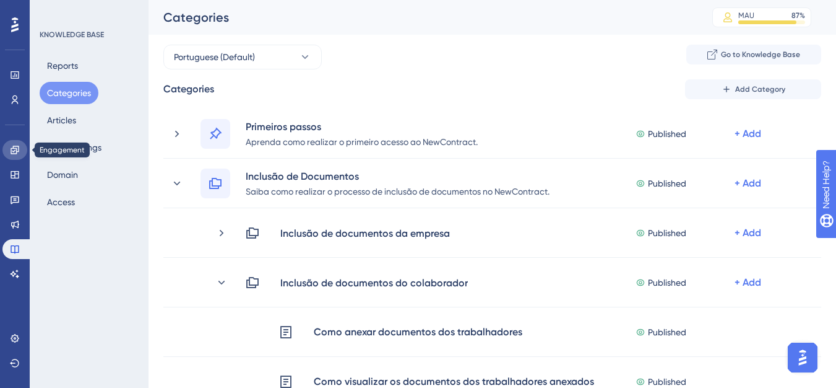
click at [12, 144] on link at bounding box center [14, 150] width 25 height 20
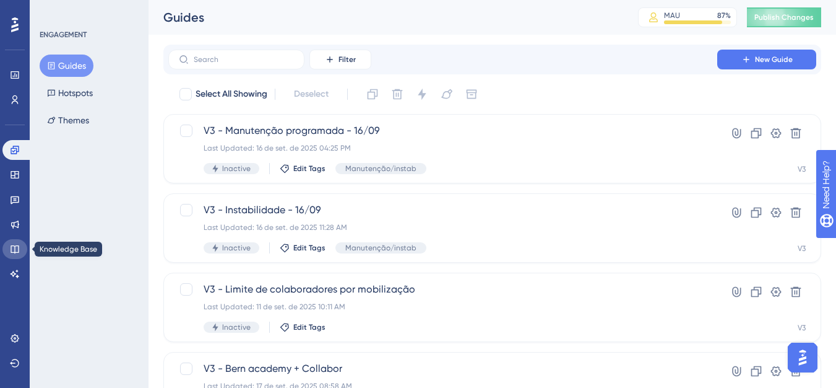
click at [9, 246] on link at bounding box center [14, 249] width 25 height 20
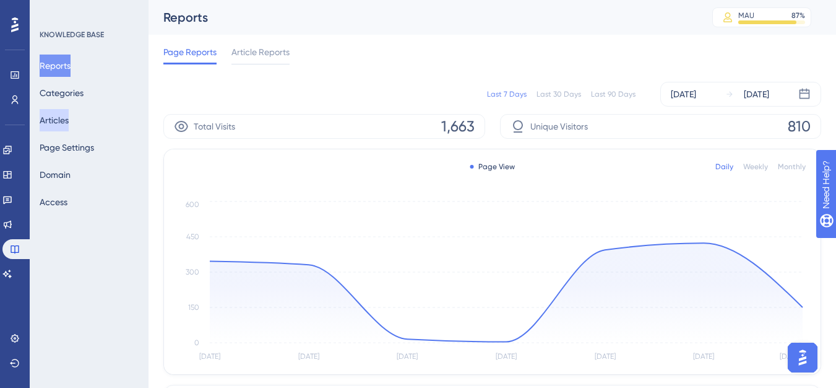
click at [59, 128] on button "Articles" at bounding box center [54, 120] width 29 height 22
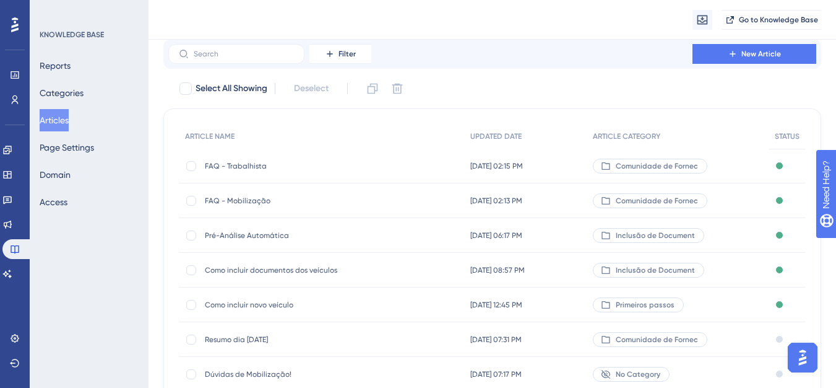
scroll to position [62, 0]
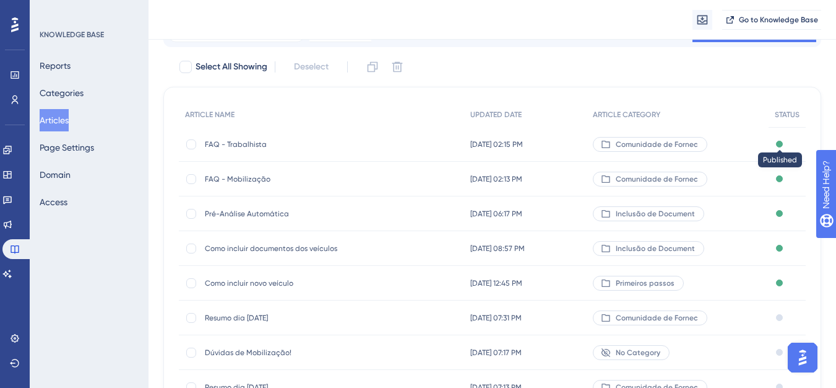
click at [782, 145] on div at bounding box center [779, 144] width 7 height 7
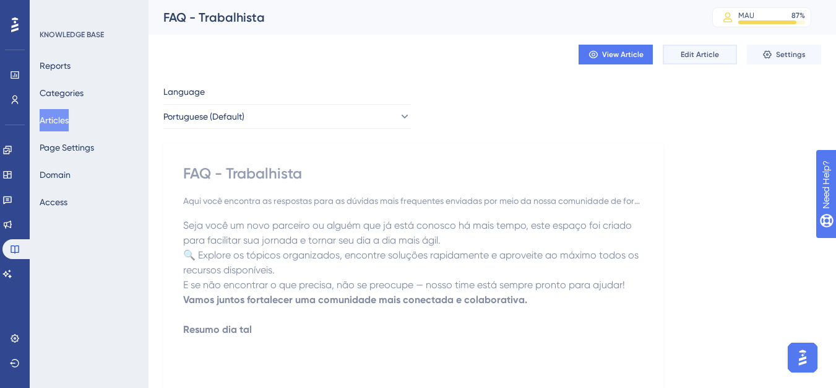
click at [732, 54] on button "Edit Article" at bounding box center [700, 55] width 74 height 20
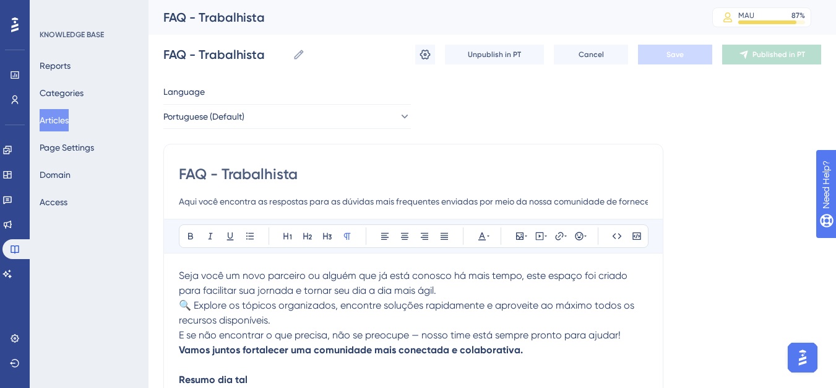
scroll to position [3, 0]
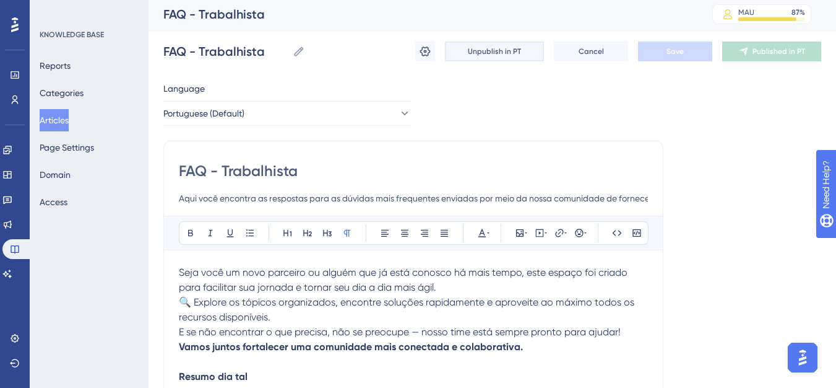
click at [514, 53] on span "Unpublish in PT" at bounding box center [494, 51] width 53 height 10
click at [754, 49] on button "Publish in PT" at bounding box center [771, 51] width 99 height 20
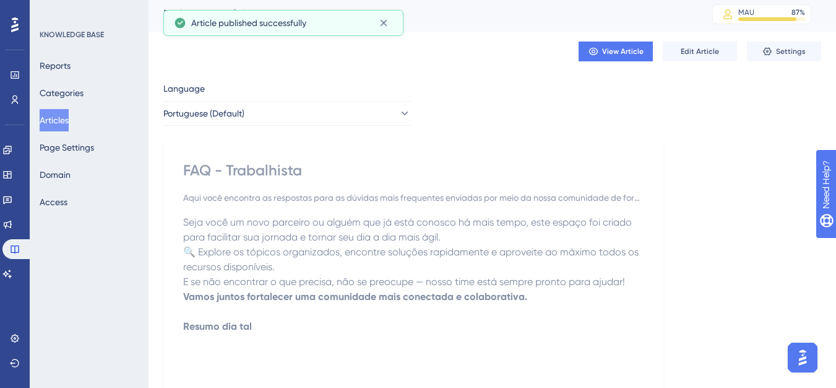
click at [69, 121] on button "Articles" at bounding box center [54, 120] width 29 height 22
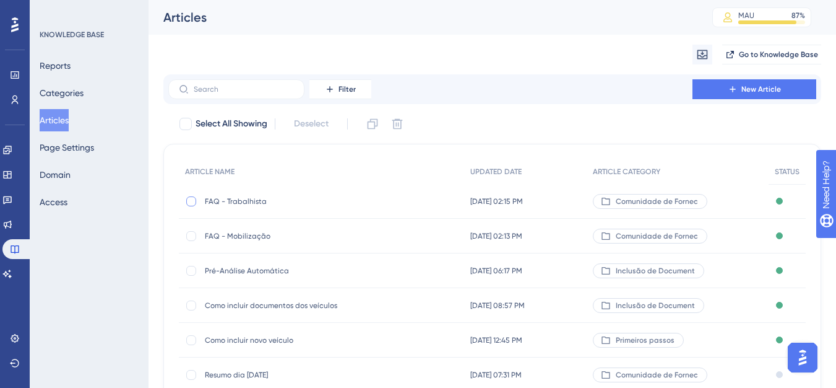
click at [195, 201] on div at bounding box center [191, 201] width 10 height 10
click at [193, 201] on icon at bounding box center [191, 201] width 5 height 10
checkbox input "false"
